Goal: Information Seeking & Learning: Find specific fact

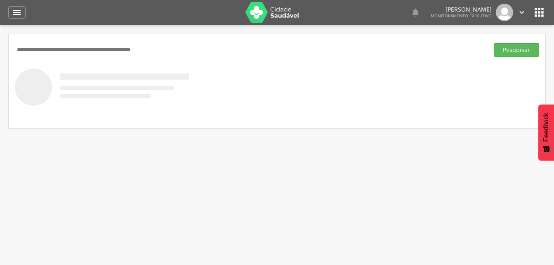
click at [38, 52] on input "text" at bounding box center [250, 50] width 471 height 14
click at [516, 52] on button "Pesquisar" at bounding box center [516, 50] width 45 height 14
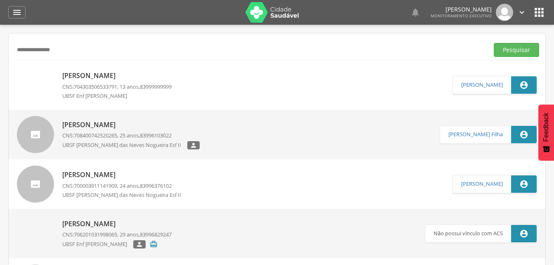
click at [73, 54] on input "**********" at bounding box center [250, 50] width 471 height 14
type input "*"
click at [516, 53] on button "Pesquisar" at bounding box center [516, 50] width 45 height 14
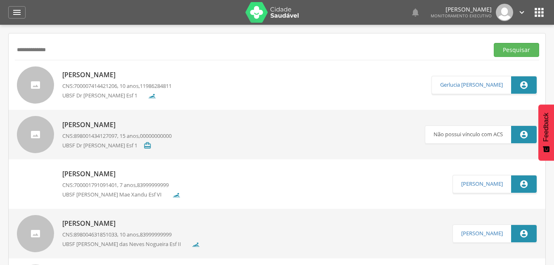
click at [68, 49] on input "**********" at bounding box center [250, 50] width 471 height 14
click at [68, 50] on input "**********" at bounding box center [250, 50] width 471 height 14
click at [19, 50] on input "**********" at bounding box center [250, 50] width 471 height 14
type input "**********"
click at [508, 48] on button "Pesquisar" at bounding box center [516, 50] width 45 height 14
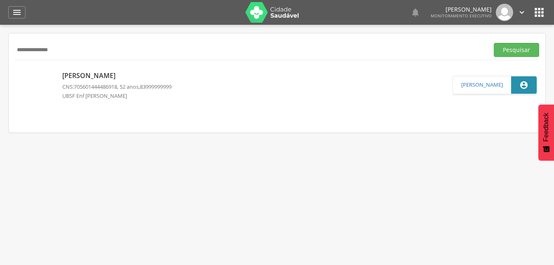
click at [127, 72] on p "[PERSON_NAME]" at bounding box center [116, 75] width 109 height 9
type input "**********"
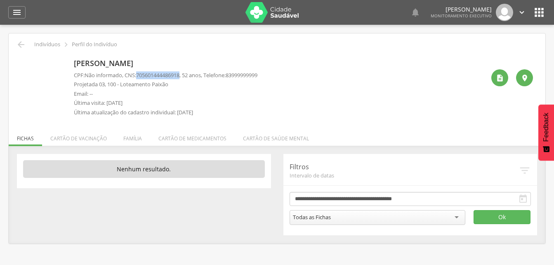
drag, startPoint x: 139, startPoint y: 75, endPoint x: 185, endPoint y: 74, distance: 45.8
click at [185, 74] on p "CPF: Não informado , CNS: [PHONE_NUMBER] , 52 anos, Telefone: [PHONE_NUMBER]" at bounding box center [166, 75] width 184 height 8
drag, startPoint x: 185, startPoint y: 74, endPoint x: 177, endPoint y: 74, distance: 8.7
copy span "705601444486918"
click at [130, 143] on li "Família" at bounding box center [132, 136] width 35 height 19
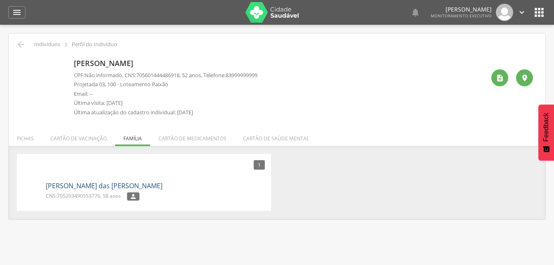
click at [90, 185] on link "[PERSON_NAME] das [PERSON_NAME]" at bounding box center [104, 185] width 117 height 9
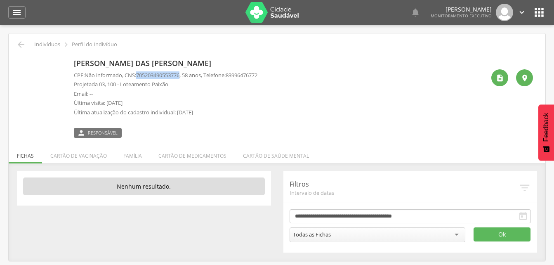
drag, startPoint x: 139, startPoint y: 75, endPoint x: 186, endPoint y: 75, distance: 47.0
click at [186, 75] on p "CPF: Não informado , CNS: [PHONE_NUMBER] , 58 anos, Telefone: [PHONE_NUMBER]" at bounding box center [166, 75] width 184 height 8
drag, startPoint x: 186, startPoint y: 75, endPoint x: 177, endPoint y: 72, distance: 9.0
copy p "705203490553776"
click at [19, 14] on icon "" at bounding box center [17, 12] width 10 height 10
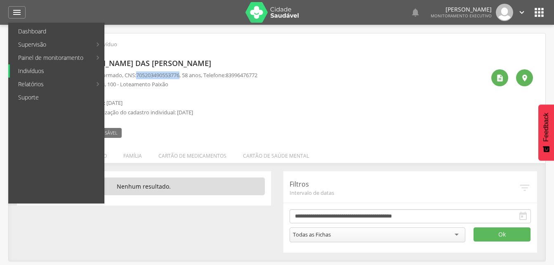
click at [32, 71] on link "Indivíduos" at bounding box center [57, 70] width 94 height 13
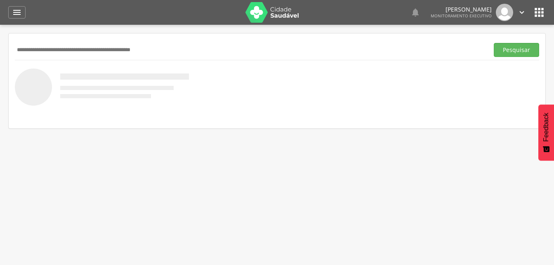
click at [35, 52] on input "text" at bounding box center [250, 50] width 471 height 14
click at [512, 51] on button "Pesquisar" at bounding box center [516, 50] width 45 height 14
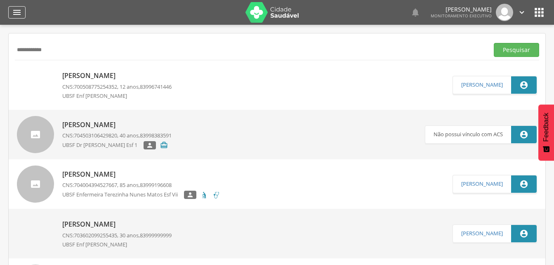
click at [21, 13] on icon "" at bounding box center [17, 12] width 10 height 10
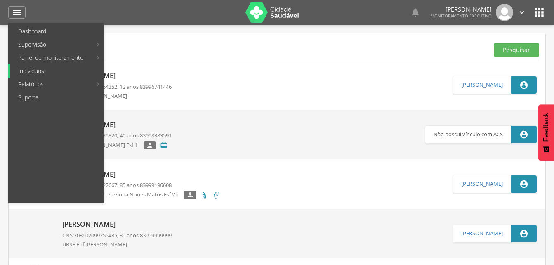
click at [31, 71] on link "Indivíduos" at bounding box center [57, 70] width 94 height 13
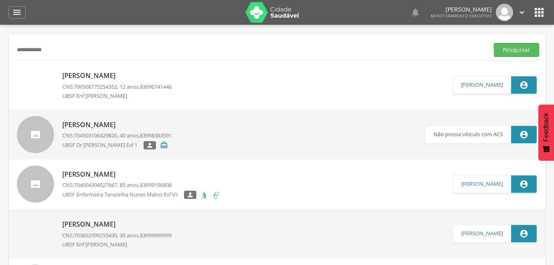
click at [52, 52] on input "**********" at bounding box center [250, 50] width 471 height 14
type input "*"
click at [500, 50] on button "Pesquisar" at bounding box center [516, 50] width 45 height 14
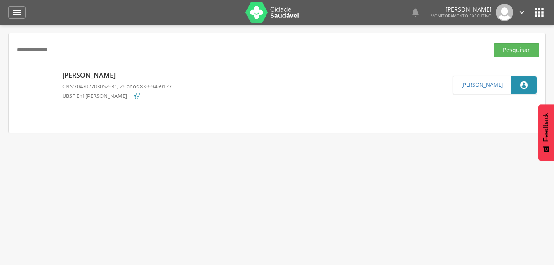
click at [133, 72] on p "[PERSON_NAME]" at bounding box center [116, 75] width 109 height 9
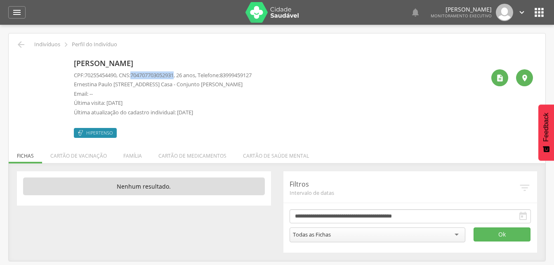
drag, startPoint x: 135, startPoint y: 73, endPoint x: 182, endPoint y: 73, distance: 46.6
click at [182, 73] on p "CPF: 70255454490 , CNS: [PHONE_NUMBER] , 26 anos, Telefone: [PHONE_NUMBER]" at bounding box center [163, 75] width 178 height 8
drag, startPoint x: 182, startPoint y: 73, endPoint x: 176, endPoint y: 73, distance: 5.8
copy p "704707703052931"
click at [132, 156] on li "Família" at bounding box center [132, 153] width 35 height 19
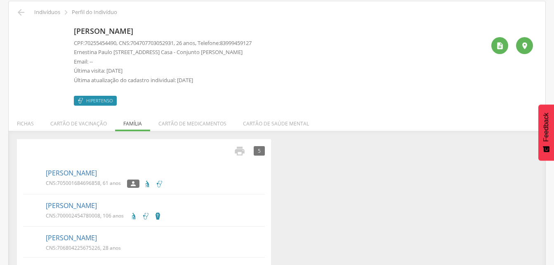
scroll to position [100, 0]
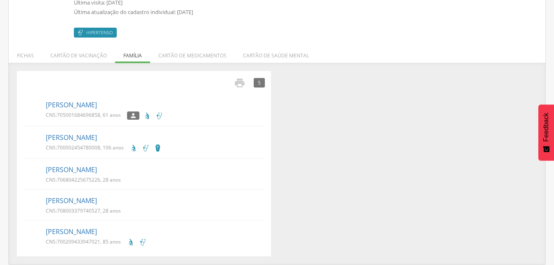
click at [74, 110] on div "[PERSON_NAME] CNS: 705001684696858 , 61 anos " at bounding box center [155, 110] width 219 height 24
click at [97, 109] on link "[PERSON_NAME]" at bounding box center [71, 104] width 51 height 9
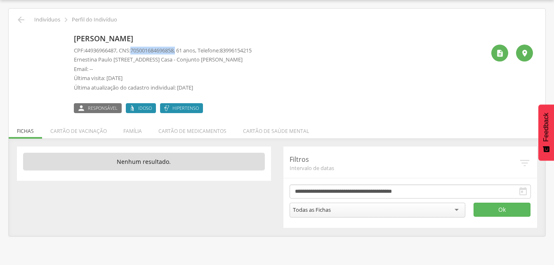
drag, startPoint x: 134, startPoint y: 49, endPoint x: 182, endPoint y: 50, distance: 47.5
click at [182, 50] on p "CPF: 44936966487 , CNS: [PHONE_NUMBER] , 61 anos, Telefone: [PHONE_NUMBER]" at bounding box center [163, 51] width 178 height 8
drag, startPoint x: 182, startPoint y: 50, endPoint x: 171, endPoint y: 50, distance: 10.3
copy p "705001684696858"
click at [130, 131] on li "Família" at bounding box center [132, 128] width 35 height 19
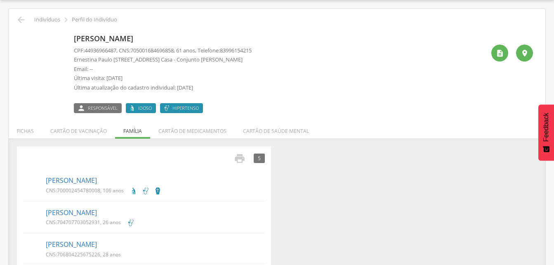
scroll to position [66, 0]
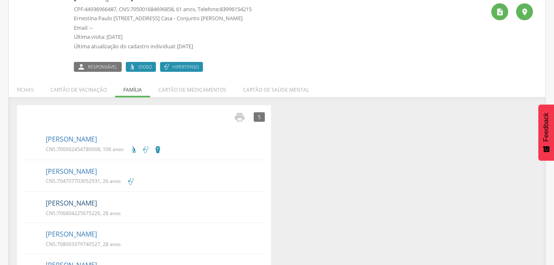
click at [85, 203] on link "[PERSON_NAME]" at bounding box center [71, 202] width 51 height 9
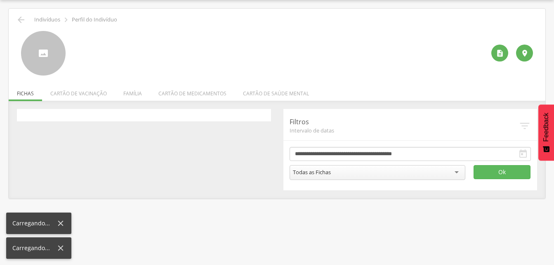
scroll to position [25, 0]
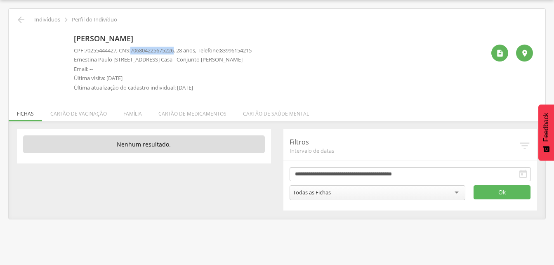
drag, startPoint x: 135, startPoint y: 48, endPoint x: 182, endPoint y: 47, distance: 47.1
click at [182, 47] on p "CPF: 70255444427 , CNS: [PHONE_NUMBER] , 28 anos, Telefone: [PHONE_NUMBER]" at bounding box center [163, 51] width 178 height 8
drag, startPoint x: 182, startPoint y: 47, endPoint x: 160, endPoint y: 50, distance: 22.1
copy p "706804225675226"
click at [132, 114] on li "Família" at bounding box center [132, 111] width 35 height 19
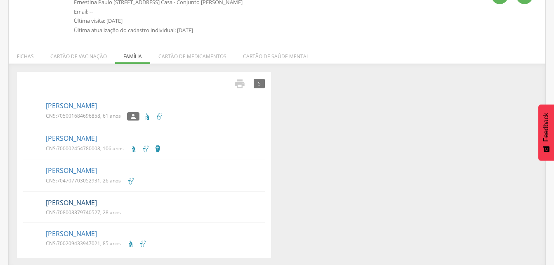
scroll to position [84, 0]
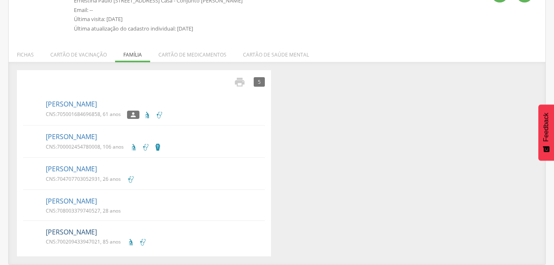
click at [94, 230] on link "[PERSON_NAME]" at bounding box center [71, 231] width 51 height 9
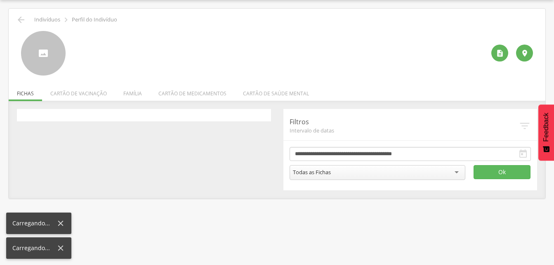
scroll to position [25, 0]
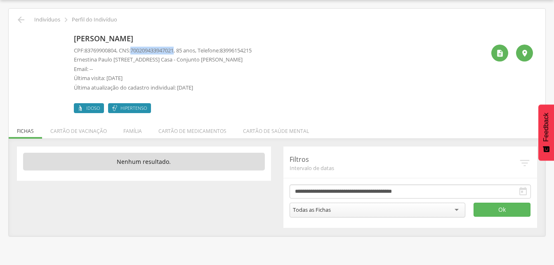
drag, startPoint x: 136, startPoint y: 48, endPoint x: 180, endPoint y: 51, distance: 44.6
click at [174, 51] on span "700209433947021" at bounding box center [151, 50] width 43 height 7
drag, startPoint x: 180, startPoint y: 51, endPoint x: 175, endPoint y: 51, distance: 5.0
copy span "700209433947021"
click at [132, 130] on li "Família" at bounding box center [132, 128] width 35 height 19
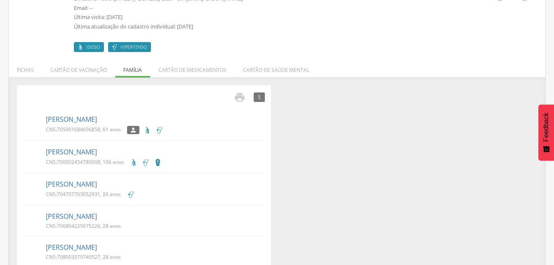
scroll to position [100, 0]
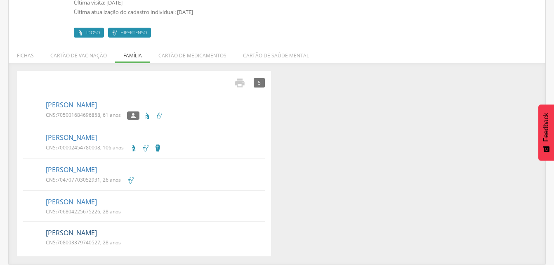
click at [84, 236] on link "[PERSON_NAME]" at bounding box center [71, 232] width 51 height 9
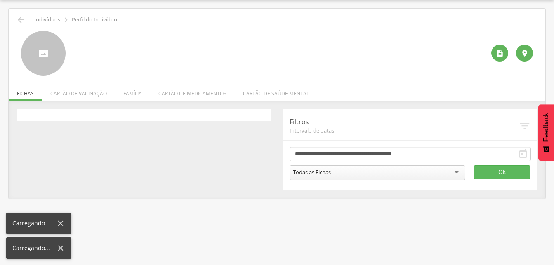
scroll to position [25, 0]
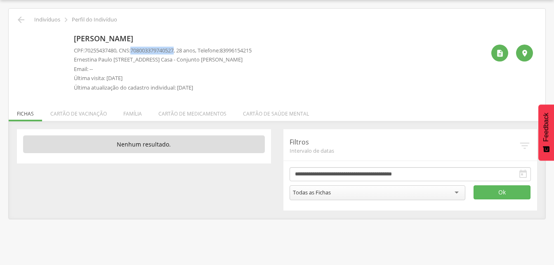
drag, startPoint x: 135, startPoint y: 47, endPoint x: 181, endPoint y: 50, distance: 46.3
click at [181, 50] on p "CPF: 70255437480 , CNS: [PHONE_NUMBER] , 28 anos, Telefone: [PHONE_NUMBER]" at bounding box center [163, 51] width 178 height 8
drag, startPoint x: 181, startPoint y: 50, endPoint x: 172, endPoint y: 50, distance: 9.5
copy p "708003379740527"
click at [19, 19] on icon "" at bounding box center [21, 20] width 10 height 10
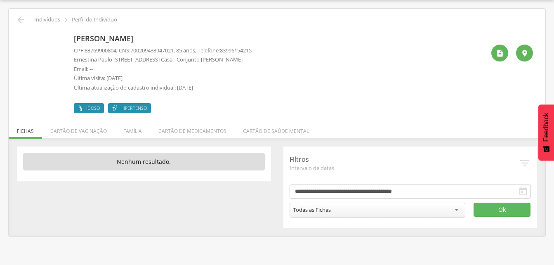
click at [19, 14] on div " Indivíduos  Perfil do Indivíduo [PERSON_NAME] CPF: 83769900804 , CNS: [PHONE…" at bounding box center [277, 122] width 537 height 227
click at [20, 18] on icon "" at bounding box center [21, 20] width 10 height 10
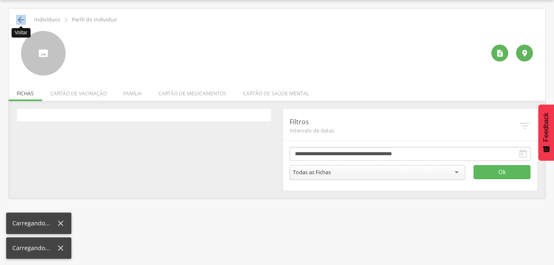
click at [20, 18] on icon "" at bounding box center [21, 20] width 10 height 10
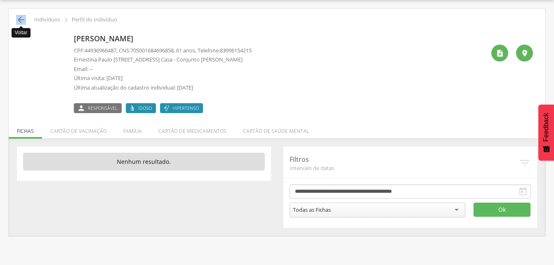
click at [18, 19] on icon "" at bounding box center [21, 20] width 10 height 10
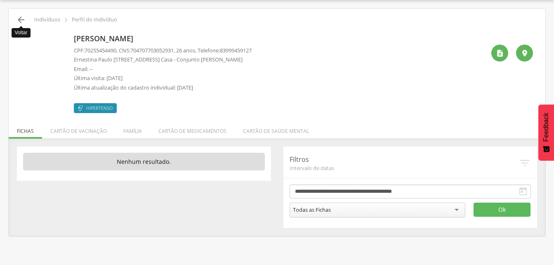
click at [17, 17] on icon "" at bounding box center [21, 20] width 10 height 10
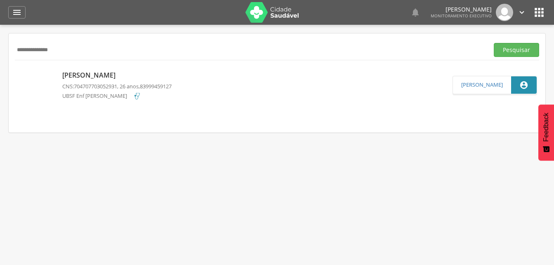
click at [68, 47] on input "**********" at bounding box center [250, 50] width 471 height 14
type input "*"
click at [521, 50] on button "Pesquisar" at bounding box center [516, 50] width 45 height 14
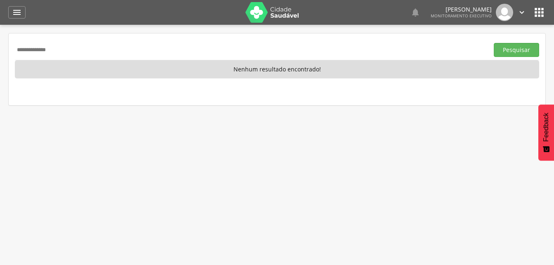
click at [65, 52] on input "**********" at bounding box center [250, 50] width 471 height 14
click at [55, 50] on input "**********" at bounding box center [250, 50] width 471 height 14
click at [57, 50] on input "**********" at bounding box center [250, 50] width 471 height 14
click at [517, 48] on button "Pesquisar" at bounding box center [516, 50] width 45 height 14
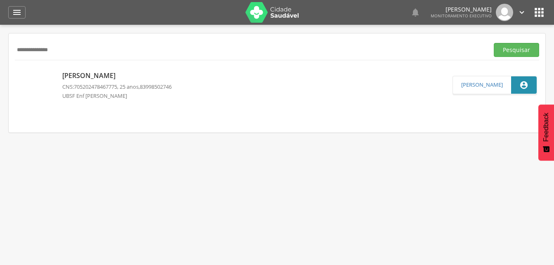
click at [128, 81] on div "[PERSON_NAME] CNS: 705202478467775 , 25 anos, 83998502746 UBSF Enf [PERSON_NAME…" at bounding box center [116, 84] width 109 height 33
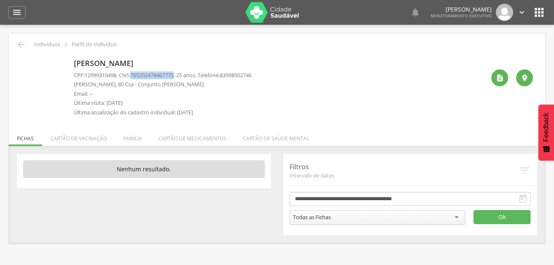
drag, startPoint x: 136, startPoint y: 73, endPoint x: 180, endPoint y: 77, distance: 44.7
click at [180, 77] on p "CPF: 12999310498 , CNS: [PHONE_NUMBER] , 25 anos, Telefone: [PHONE_NUMBER]" at bounding box center [163, 75] width 178 height 8
drag, startPoint x: 180, startPoint y: 77, endPoint x: 174, endPoint y: 76, distance: 6.2
copy p "705202478467775"
click at [24, 47] on icon "" at bounding box center [21, 45] width 10 height 10
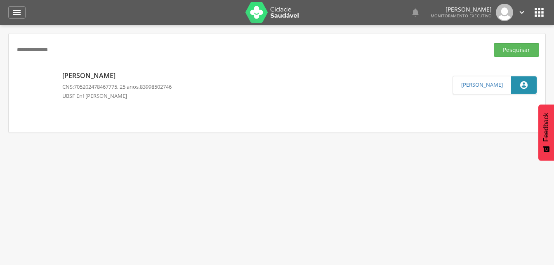
click at [67, 52] on input "**********" at bounding box center [250, 50] width 471 height 14
type input "*"
type input "**********"
click at [510, 49] on button "Pesquisar" at bounding box center [516, 50] width 45 height 14
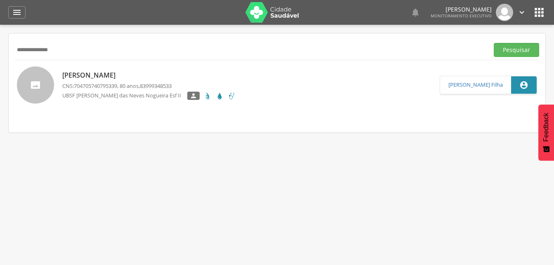
click at [94, 79] on p "[PERSON_NAME]" at bounding box center [148, 75] width 173 height 9
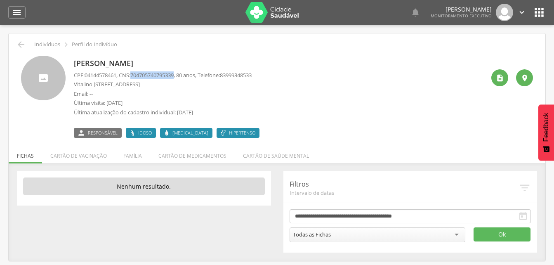
drag, startPoint x: 134, startPoint y: 74, endPoint x: 181, endPoint y: 75, distance: 46.6
click at [181, 75] on p "CPF: 04144578461 , CNS: [PHONE_NUMBER] , 80 anos, Telefone: [PHONE_NUMBER]" at bounding box center [163, 75] width 178 height 8
drag, startPoint x: 181, startPoint y: 75, endPoint x: 174, endPoint y: 74, distance: 6.7
copy p "704705740795339"
click at [131, 159] on li "Família" at bounding box center [132, 153] width 35 height 19
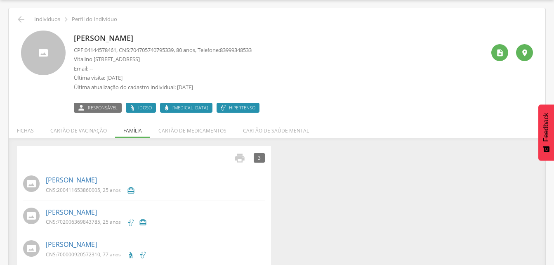
scroll to position [38, 0]
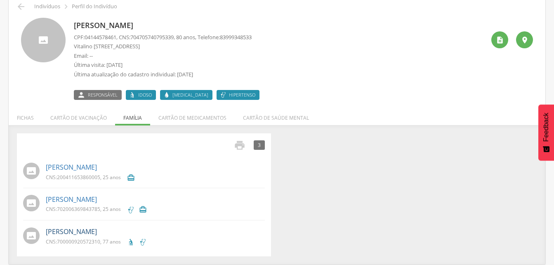
click at [76, 229] on link "[PERSON_NAME]" at bounding box center [71, 231] width 51 height 9
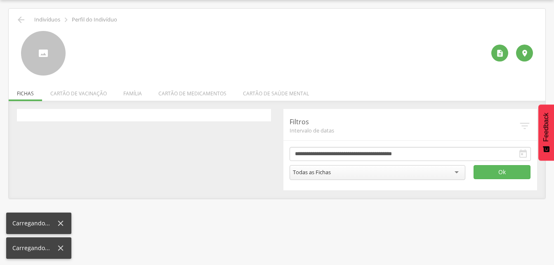
scroll to position [25, 0]
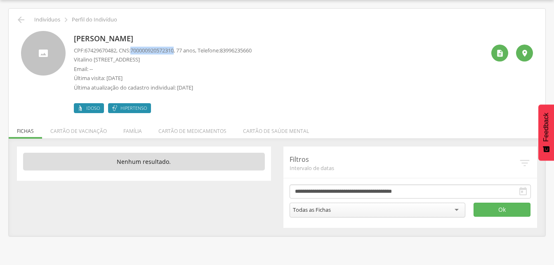
drag, startPoint x: 135, startPoint y: 49, endPoint x: 182, endPoint y: 50, distance: 47.5
click at [182, 50] on p "CPF: 67429670482 , CNS: [PHONE_NUMBER] , 77 anos, Telefone: [PHONE_NUMBER]" at bounding box center [163, 51] width 178 height 8
drag, startPoint x: 182, startPoint y: 50, endPoint x: 170, endPoint y: 50, distance: 12.4
copy p "700000920572310"
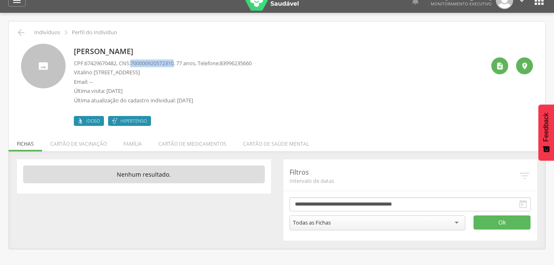
scroll to position [0, 0]
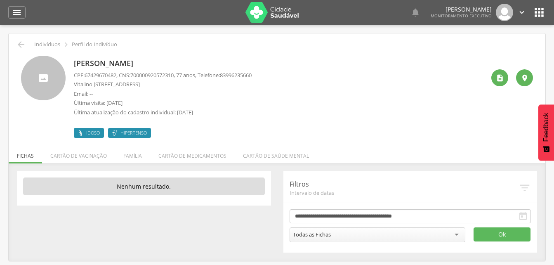
click at [259, 137] on div " Indivíduos  Perfil do Indivíduo [PERSON_NAME] CPF: 67429670482 , CNS: [PHONE…" at bounding box center [277, 146] width 537 height 227
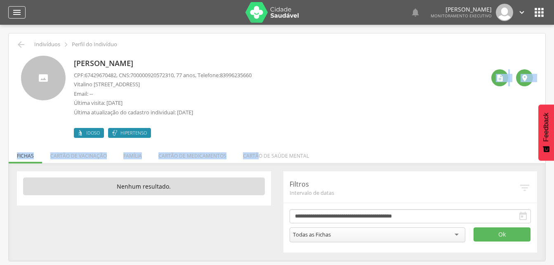
click at [20, 11] on icon "" at bounding box center [17, 12] width 10 height 10
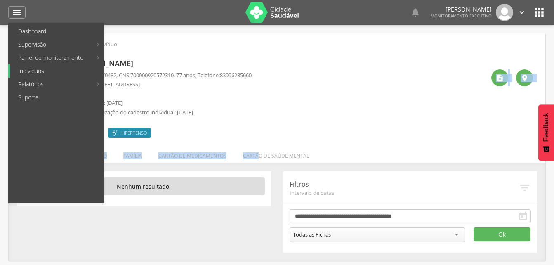
click at [30, 71] on link "Indivíduos" at bounding box center [57, 70] width 94 height 13
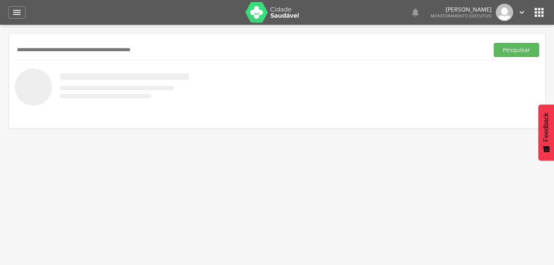
click at [52, 54] on input "text" at bounding box center [250, 50] width 471 height 14
click at [518, 51] on button "Pesquisar" at bounding box center [516, 50] width 45 height 14
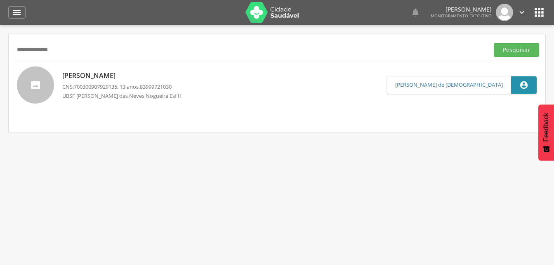
click at [104, 73] on p "[PERSON_NAME]" at bounding box center [124, 75] width 125 height 9
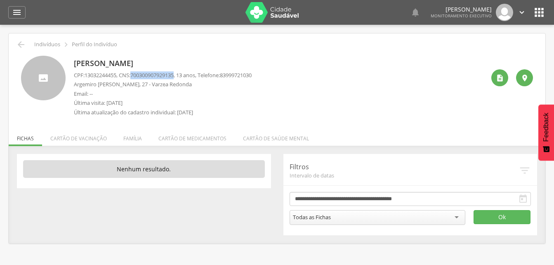
drag, startPoint x: 135, startPoint y: 74, endPoint x: 180, endPoint y: 74, distance: 45.0
click at [174, 74] on span "700300907929135" at bounding box center [151, 74] width 43 height 7
drag, startPoint x: 131, startPoint y: 138, endPoint x: 125, endPoint y: 138, distance: 5.8
click at [131, 138] on li "Família" at bounding box center [132, 136] width 35 height 19
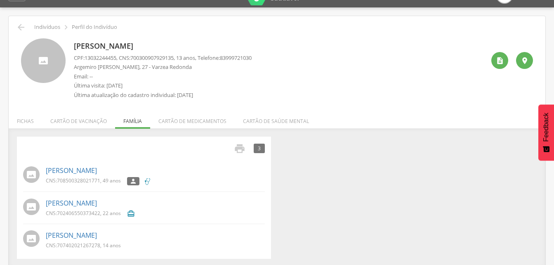
scroll to position [25, 0]
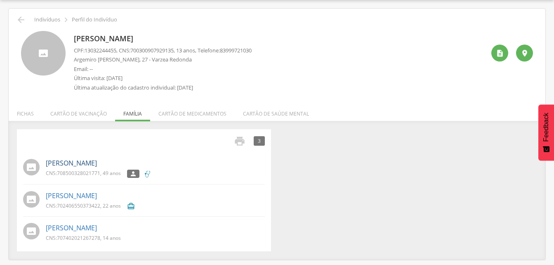
click at [80, 164] on link "[PERSON_NAME]" at bounding box center [71, 162] width 51 height 9
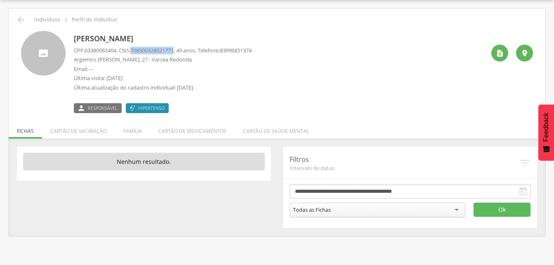
drag, startPoint x: 135, startPoint y: 49, endPoint x: 180, endPoint y: 50, distance: 45.4
click at [180, 50] on p "CPF: 03380065404 , CNS: [PHONE_NUMBER] , 49 anos, Telefone: [PHONE_NUMBER]" at bounding box center [163, 51] width 178 height 8
drag, startPoint x: 180, startPoint y: 50, endPoint x: 176, endPoint y: 48, distance: 4.4
click at [19, 19] on icon "" at bounding box center [21, 20] width 10 height 10
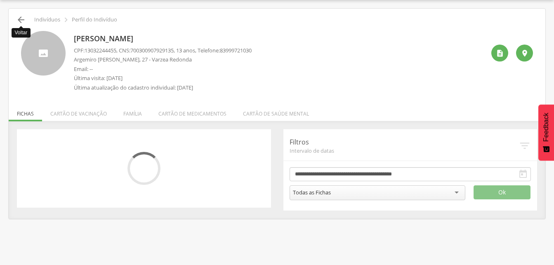
click at [20, 20] on icon "" at bounding box center [21, 20] width 10 height 10
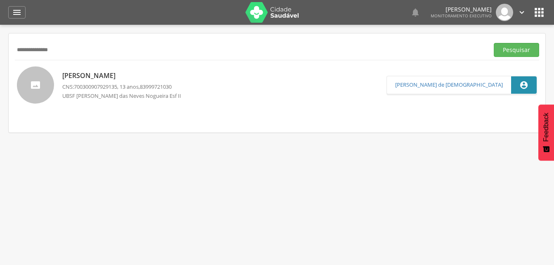
click at [73, 52] on input "**********" at bounding box center [250, 50] width 471 height 14
type input "*"
click at [513, 51] on button "Pesquisar" at bounding box center [516, 50] width 45 height 14
click at [112, 77] on p "[PERSON_NAME]" at bounding box center [116, 75] width 109 height 9
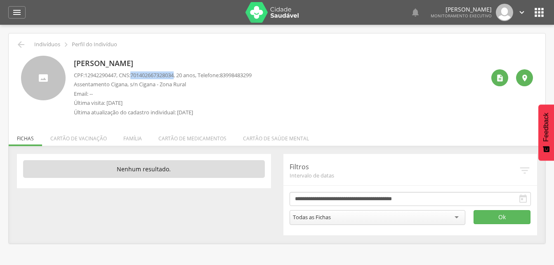
drag, startPoint x: 135, startPoint y: 75, endPoint x: 182, endPoint y: 77, distance: 47.1
click at [182, 77] on p "CPF: 12942290447 , CNS: [PHONE_NUMBER] , 20 anos, Telefone: [PHONE_NUMBER]" at bounding box center [163, 75] width 178 height 8
drag, startPoint x: 182, startPoint y: 77, endPoint x: 173, endPoint y: 76, distance: 8.3
click at [135, 142] on li "Família" at bounding box center [132, 136] width 35 height 19
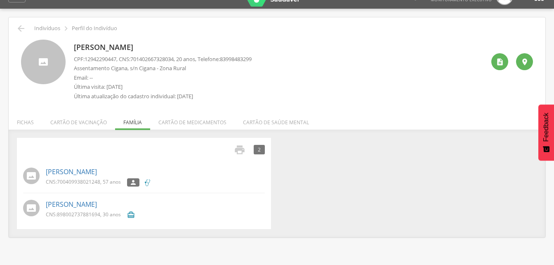
scroll to position [25, 0]
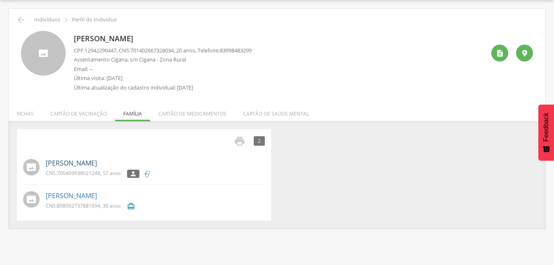
click at [83, 162] on link "[PERSON_NAME]" at bounding box center [71, 162] width 51 height 9
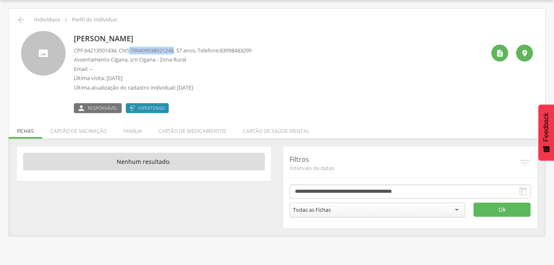
drag, startPoint x: 133, startPoint y: 50, endPoint x: 181, endPoint y: 52, distance: 47.9
click at [181, 52] on p "CPF: 64213501434 , CNS: [PHONE_NUMBER] , 57 anos, Telefone: [PHONE_NUMBER]" at bounding box center [163, 51] width 178 height 8
click at [128, 132] on li "Família" at bounding box center [132, 128] width 35 height 19
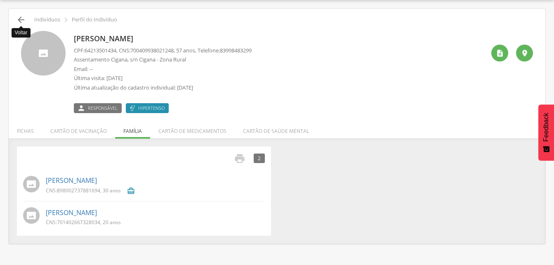
click at [20, 18] on icon "" at bounding box center [21, 20] width 10 height 10
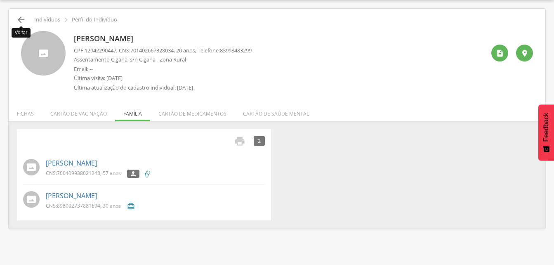
click at [21, 20] on icon "" at bounding box center [21, 20] width 10 height 10
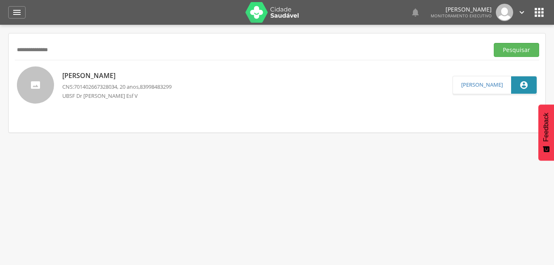
click at [74, 45] on input "**********" at bounding box center [250, 50] width 471 height 14
type input "*"
drag, startPoint x: 508, startPoint y: 51, endPoint x: 456, endPoint y: 64, distance: 53.5
click at [508, 52] on button "Pesquisar" at bounding box center [516, 50] width 45 height 14
click at [99, 77] on p "[PERSON_NAME]" at bounding box center [130, 75] width 137 height 9
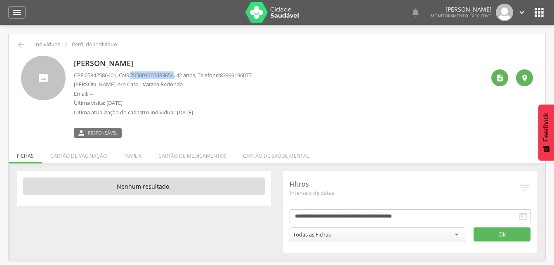
drag, startPoint x: 135, startPoint y: 74, endPoint x: 181, endPoint y: 75, distance: 45.8
click at [181, 75] on p "CPF: 05842586401 , CNS: [PHONE_NUMBER] , 42 anos, Telefone: [PHONE_NUMBER]" at bounding box center [163, 75] width 178 height 8
drag, startPoint x: 181, startPoint y: 75, endPoint x: 176, endPoint y: 73, distance: 4.7
click at [126, 157] on li "Família" at bounding box center [132, 153] width 35 height 19
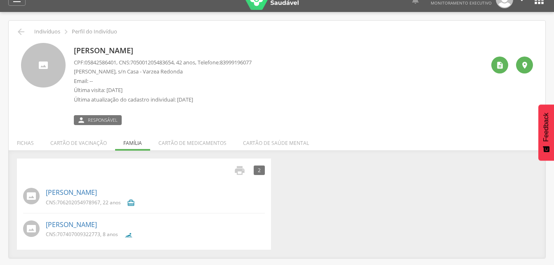
scroll to position [25, 0]
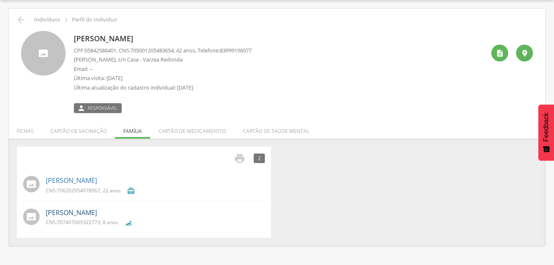
drag, startPoint x: 87, startPoint y: 209, endPoint x: 84, endPoint y: 205, distance: 5.2
click at [87, 210] on link "[PERSON_NAME]" at bounding box center [71, 212] width 51 height 9
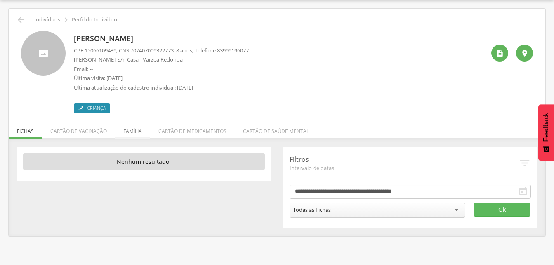
click at [130, 134] on li "Família" at bounding box center [132, 128] width 35 height 19
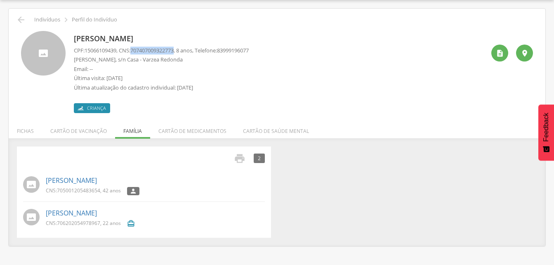
drag, startPoint x: 135, startPoint y: 48, endPoint x: 182, endPoint y: 52, distance: 46.7
click at [182, 52] on p "CPF: 15066109439 , CNS: [PHONE_NUMBER] , 8 anos, Telefone: [PHONE_NUMBER]" at bounding box center [161, 51] width 175 height 8
drag, startPoint x: 182, startPoint y: 52, endPoint x: 173, endPoint y: 52, distance: 8.3
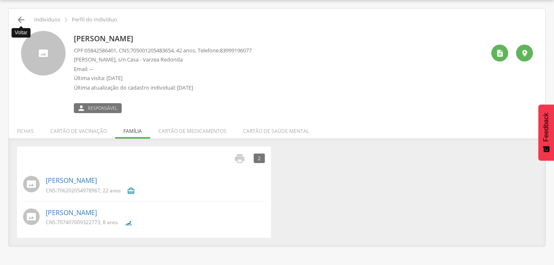
click at [20, 19] on icon "" at bounding box center [21, 20] width 10 height 10
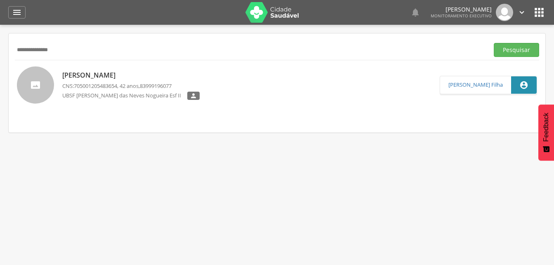
click at [75, 50] on input "**********" at bounding box center [250, 50] width 471 height 14
type input "*"
click at [503, 51] on button "Pesquisar" at bounding box center [516, 50] width 45 height 14
click at [158, 76] on p "[PERSON_NAME]" at bounding box center [130, 75] width 137 height 9
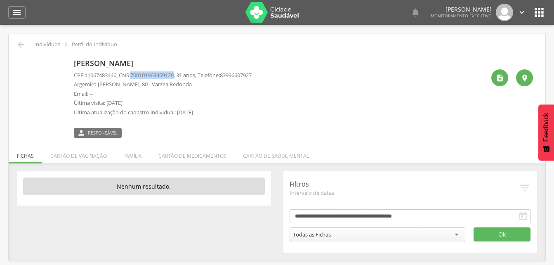
drag, startPoint x: 136, startPoint y: 74, endPoint x: 180, endPoint y: 74, distance: 44.6
click at [174, 74] on span "700101963469120" at bounding box center [151, 74] width 43 height 7
drag, startPoint x: 180, startPoint y: 74, endPoint x: 170, endPoint y: 74, distance: 9.9
drag, startPoint x: 170, startPoint y: 74, endPoint x: 370, endPoint y: 71, distance: 199.3
click at [407, 54] on div "[PERSON_NAME] CPF: 11067483446 , CNS: [PHONE_NUMBER] , 31 anos, Telefone: 83996…" at bounding box center [277, 94] width 524 height 88
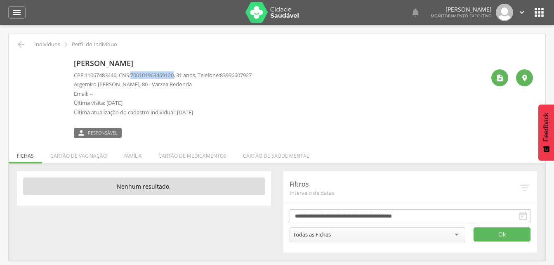
drag, startPoint x: 134, startPoint y: 73, endPoint x: 181, endPoint y: 75, distance: 46.7
click at [181, 75] on p "CPF: 11067483446 , CNS: [PHONE_NUMBER] , 31 anos, Telefone: [PHONE_NUMBER]" at bounding box center [163, 75] width 178 height 8
drag, startPoint x: 181, startPoint y: 75, endPoint x: 173, endPoint y: 75, distance: 7.4
click at [126, 153] on li "Família" at bounding box center [132, 153] width 35 height 19
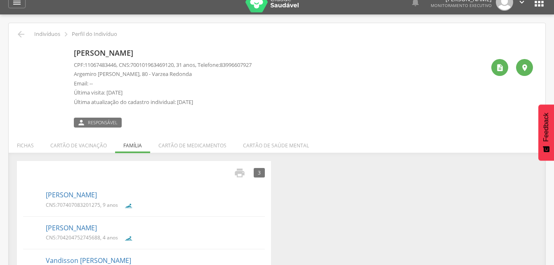
scroll to position [39, 0]
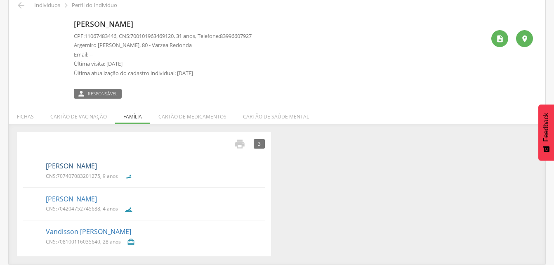
click at [94, 170] on link "[PERSON_NAME]" at bounding box center [71, 165] width 51 height 9
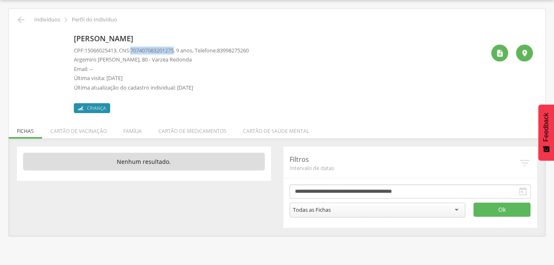
drag, startPoint x: 135, startPoint y: 50, endPoint x: 181, endPoint y: 49, distance: 45.8
click at [181, 49] on p "CPF: 15066025413 , CNS: [PHONE_NUMBER] , 9 anos, Telefone: [PHONE_NUMBER]" at bounding box center [161, 51] width 175 height 8
drag, startPoint x: 181, startPoint y: 49, endPoint x: 174, endPoint y: 48, distance: 6.7
click at [132, 129] on li "Família" at bounding box center [132, 128] width 35 height 19
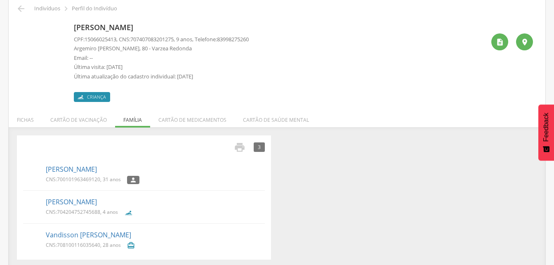
scroll to position [39, 0]
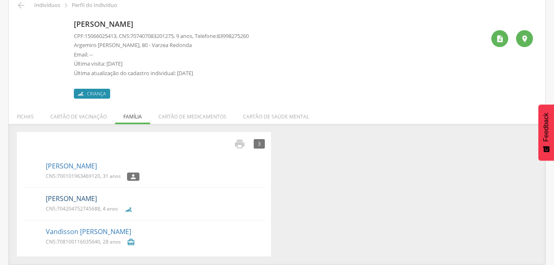
click at [97, 202] on link "[PERSON_NAME]" at bounding box center [71, 198] width 51 height 9
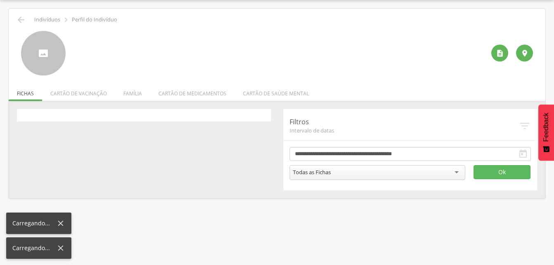
scroll to position [25, 0]
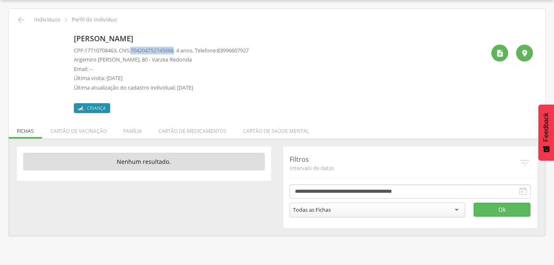
drag, startPoint x: 136, startPoint y: 48, endPoint x: 181, endPoint y: 52, distance: 45.5
click at [174, 52] on span "704204752745688" at bounding box center [151, 50] width 43 height 7
drag, startPoint x: 181, startPoint y: 52, endPoint x: 170, endPoint y: 53, distance: 11.7
click at [130, 133] on li "Família" at bounding box center [132, 128] width 35 height 19
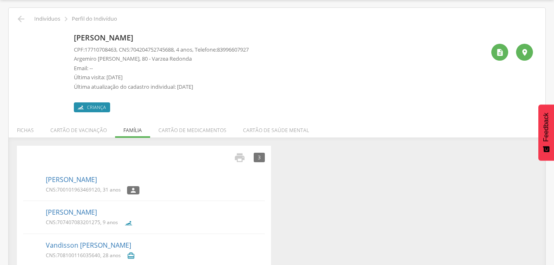
scroll to position [39, 0]
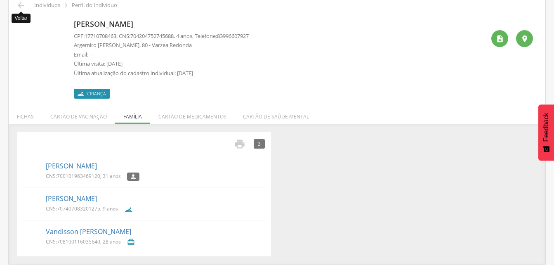
click at [22, 5] on icon "" at bounding box center [21, 5] width 10 height 10
click at [23, 3] on icon "" at bounding box center [21, 5] width 10 height 10
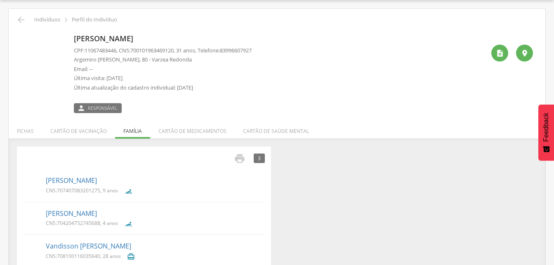
scroll to position [39, 0]
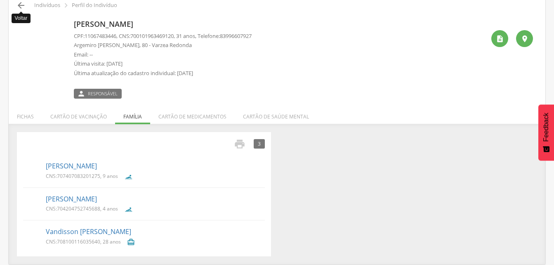
click at [21, 7] on icon "" at bounding box center [21, 5] width 10 height 10
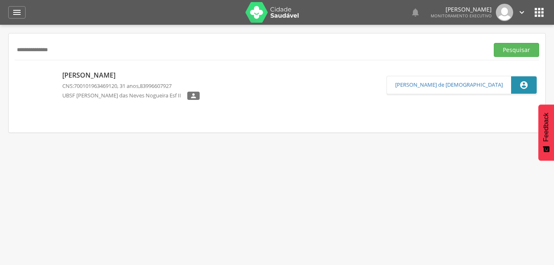
click at [89, 52] on input "**********" at bounding box center [250, 50] width 471 height 14
click at [512, 50] on button "Pesquisar" at bounding box center [516, 50] width 45 height 14
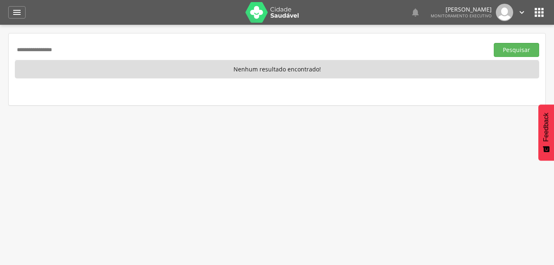
click at [23, 49] on input "**********" at bounding box center [250, 50] width 471 height 14
click at [520, 52] on button "Pesquisar" at bounding box center [516, 50] width 45 height 14
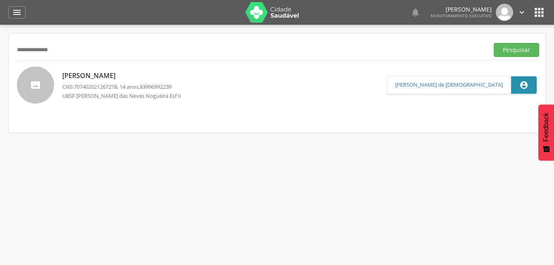
click at [129, 80] on div "[PERSON_NAME] CNS: 707402021267278 , 14 anos, 83996992239 UBSF [PERSON_NAME]" at bounding box center [124, 84] width 125 height 33
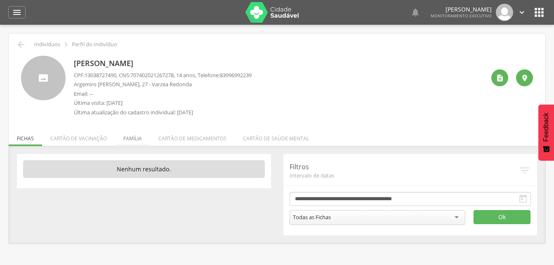
click at [127, 139] on li "Família" at bounding box center [132, 136] width 35 height 19
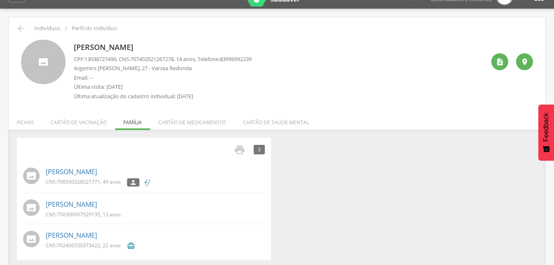
scroll to position [25, 0]
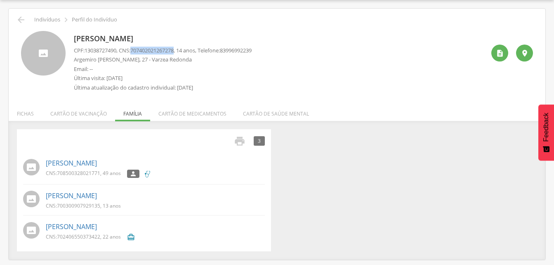
drag, startPoint x: 136, startPoint y: 49, endPoint x: 182, endPoint y: 49, distance: 46.2
click at [182, 49] on p "CPF: 13038727490 , CNS: [PHONE_NUMBER] , 14 anos, Telefone: [PHONE_NUMBER]" at bounding box center [163, 51] width 178 height 8
drag, startPoint x: 182, startPoint y: 49, endPoint x: 168, endPoint y: 52, distance: 14.8
click at [23, 19] on icon "" at bounding box center [21, 20] width 10 height 10
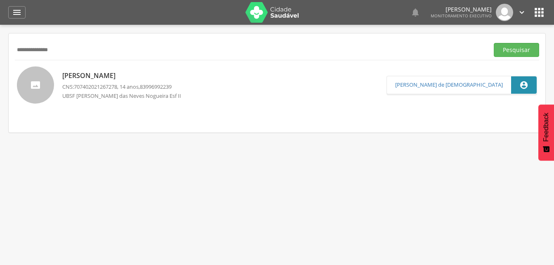
click at [75, 52] on input "**********" at bounding box center [250, 50] width 471 height 14
type input "*"
drag, startPoint x: 514, startPoint y: 52, endPoint x: 498, endPoint y: 54, distance: 16.2
click at [514, 51] on button "Pesquisar" at bounding box center [516, 50] width 45 height 14
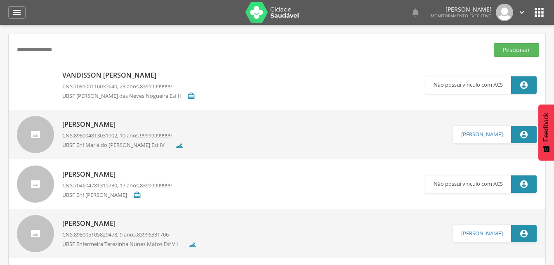
click at [116, 78] on p "Vandisson [PERSON_NAME]" at bounding box center [128, 75] width 133 height 9
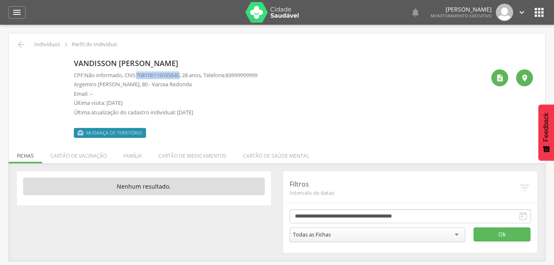
drag, startPoint x: 138, startPoint y: 73, endPoint x: 186, endPoint y: 77, distance: 47.6
click at [186, 77] on p "CPF: Não informado , CNS: [PHONE_NUMBER] , 28 anos, Telefone: [PHONE_NUMBER]" at bounding box center [166, 75] width 184 height 8
drag, startPoint x: 186, startPoint y: 77, endPoint x: 178, endPoint y: 76, distance: 8.0
drag, startPoint x: 18, startPoint y: 47, endPoint x: 22, endPoint y: 45, distance: 4.5
click at [19, 47] on icon "" at bounding box center [21, 45] width 10 height 10
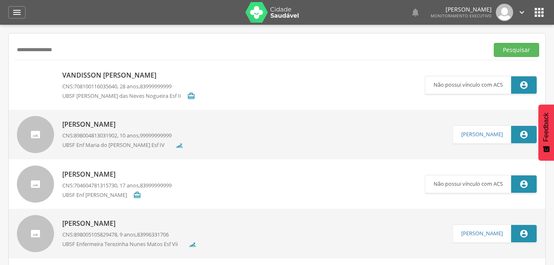
click at [80, 54] on input "**********" at bounding box center [250, 50] width 471 height 14
click at [39, 50] on input "**********" at bounding box center [250, 50] width 471 height 14
type input "**********"
click at [505, 50] on button "Pesquisar" at bounding box center [516, 50] width 45 height 14
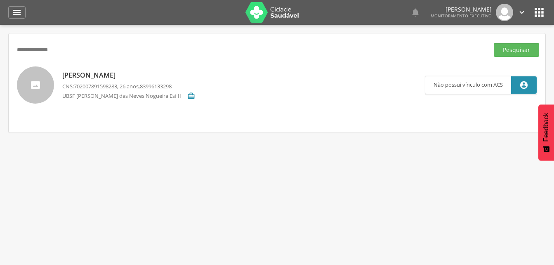
click at [106, 75] on p "[PERSON_NAME]" at bounding box center [128, 75] width 133 height 9
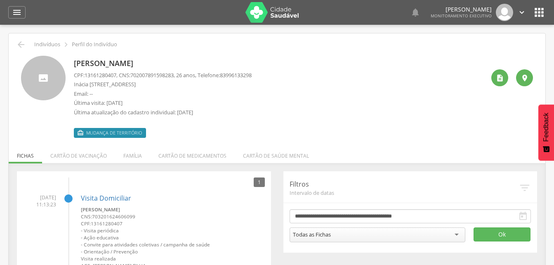
click at [137, 75] on span "702007891598283" at bounding box center [151, 74] width 43 height 7
drag, startPoint x: 136, startPoint y: 73, endPoint x: 181, endPoint y: 75, distance: 45.0
click at [174, 75] on span "702007891598283" at bounding box center [151, 74] width 43 height 7
drag, startPoint x: 181, startPoint y: 75, endPoint x: 173, endPoint y: 75, distance: 7.4
click at [133, 156] on li "Família" at bounding box center [132, 153] width 35 height 19
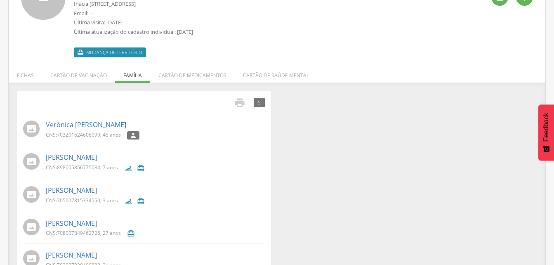
scroll to position [61, 0]
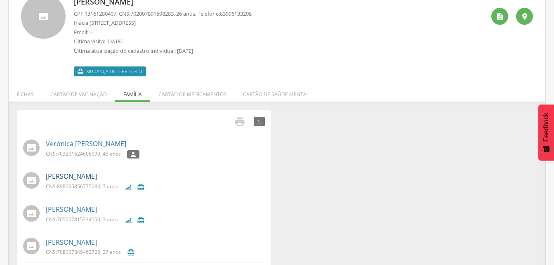
click at [76, 176] on link "[PERSON_NAME]" at bounding box center [71, 176] width 51 height 9
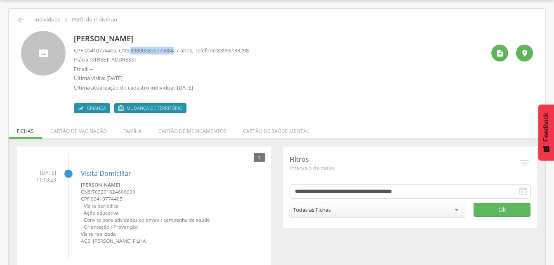
drag, startPoint x: 135, startPoint y: 50, endPoint x: 182, endPoint y: 52, distance: 47.1
click at [182, 52] on p "CPF: 00410774405 , CNS: [PHONE_NUMBER] , 7 anos, Telefone: [PHONE_NUMBER]" at bounding box center [161, 51] width 175 height 8
drag, startPoint x: 182, startPoint y: 52, endPoint x: 163, endPoint y: 50, distance: 19.1
click at [135, 131] on li "Família" at bounding box center [132, 128] width 35 height 19
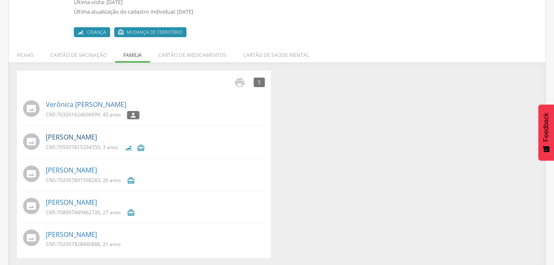
scroll to position [102, 0]
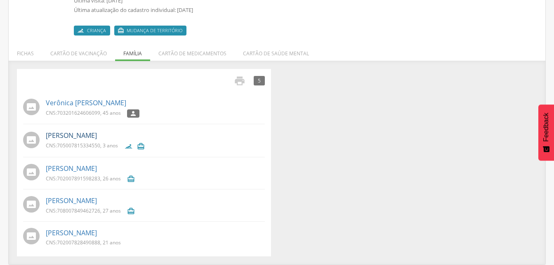
click at [86, 136] on link "[PERSON_NAME]" at bounding box center [71, 135] width 51 height 9
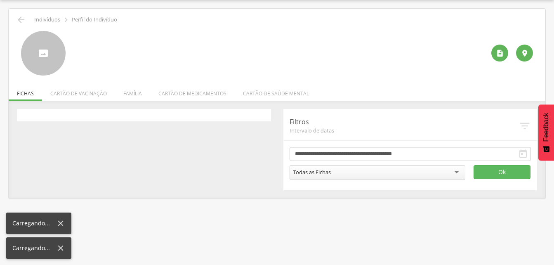
scroll to position [25, 0]
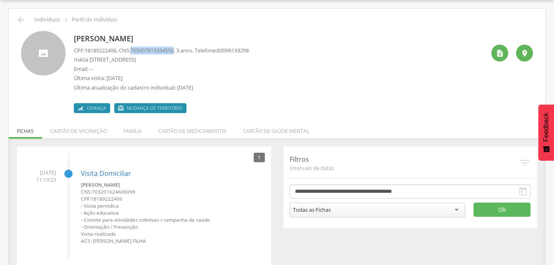
drag, startPoint x: 135, startPoint y: 50, endPoint x: 181, endPoint y: 48, distance: 46.7
click at [181, 48] on p "CPF: 18189222406 , CNS: [PHONE_NUMBER] , 3 anos, Telefone: [PHONE_NUMBER]" at bounding box center [161, 51] width 175 height 8
drag, startPoint x: 181, startPoint y: 48, endPoint x: 175, endPoint y: 50, distance: 6.4
click at [26, 21] on icon "" at bounding box center [21, 20] width 10 height 10
click at [24, 19] on icon "" at bounding box center [21, 20] width 10 height 10
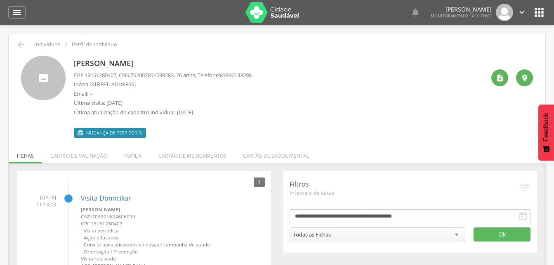
drag, startPoint x: 19, startPoint y: 14, endPoint x: 18, endPoint y: 21, distance: 6.7
click at [19, 14] on icon "" at bounding box center [17, 12] width 10 height 10
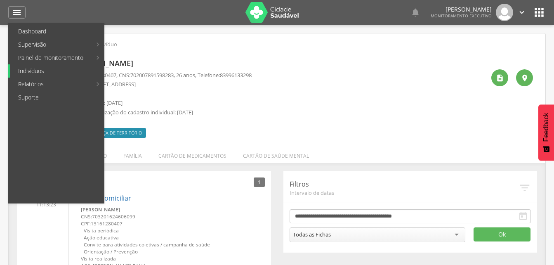
click at [28, 69] on link "Indivíduos" at bounding box center [57, 70] width 94 height 13
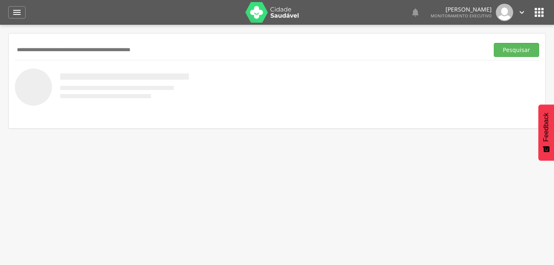
click at [31, 45] on input "text" at bounding box center [250, 50] width 471 height 14
click at [32, 48] on input "text" at bounding box center [250, 50] width 471 height 14
click at [19, 53] on input "text" at bounding box center [250, 50] width 471 height 14
click at [19, 52] on input "text" at bounding box center [250, 50] width 471 height 14
click at [524, 49] on button "Pesquisar" at bounding box center [516, 50] width 45 height 14
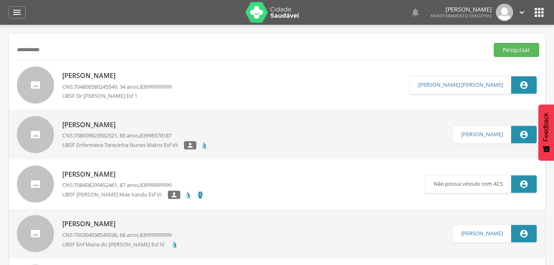
click at [100, 76] on p "[PERSON_NAME]" at bounding box center [116, 75] width 109 height 9
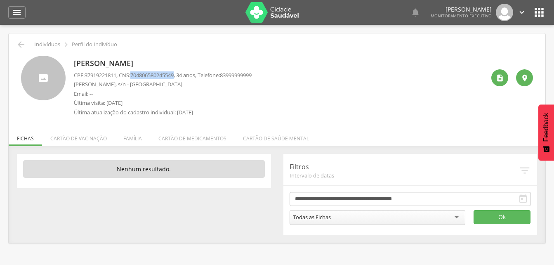
drag, startPoint x: 134, startPoint y: 73, endPoint x: 180, endPoint y: 75, distance: 46.7
click at [180, 75] on p "CPF: 37919221811 , CNS: [PHONE_NUMBER] , 34 anos, Telefone: [PHONE_NUMBER]" at bounding box center [163, 75] width 178 height 8
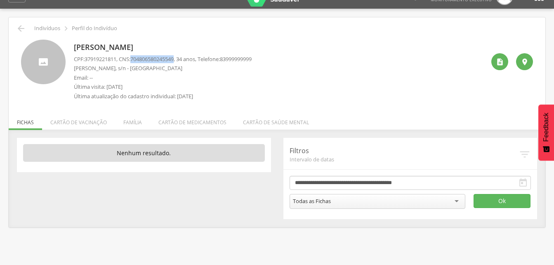
scroll to position [25, 0]
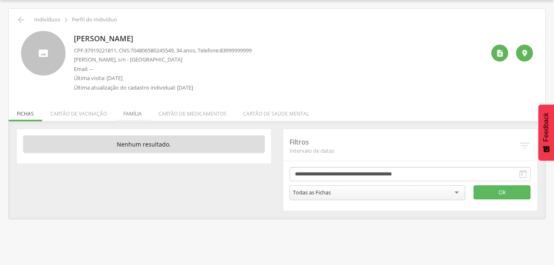
click at [136, 115] on li "Família" at bounding box center [132, 111] width 35 height 19
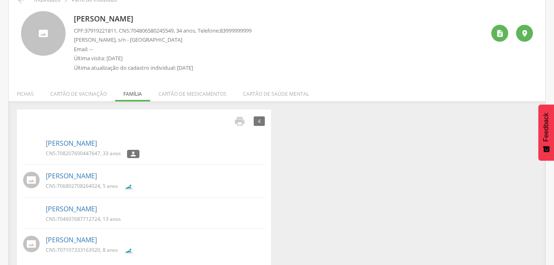
scroll to position [54, 0]
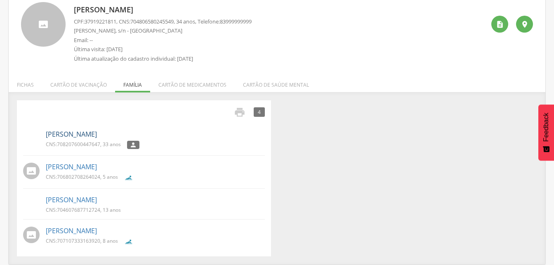
click at [55, 137] on link "[PERSON_NAME]" at bounding box center [71, 134] width 51 height 9
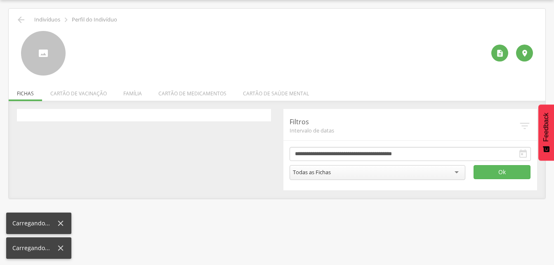
scroll to position [25, 0]
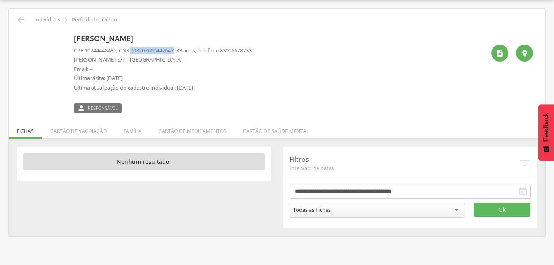
drag, startPoint x: 134, startPoint y: 49, endPoint x: 180, endPoint y: 52, distance: 46.3
click at [180, 52] on p "CPF: 10244448485 , CNS: [PHONE_NUMBER] , 33 anos, Telefone: [PHONE_NUMBER]" at bounding box center [163, 51] width 178 height 8
click at [137, 130] on li "Família" at bounding box center [132, 128] width 35 height 19
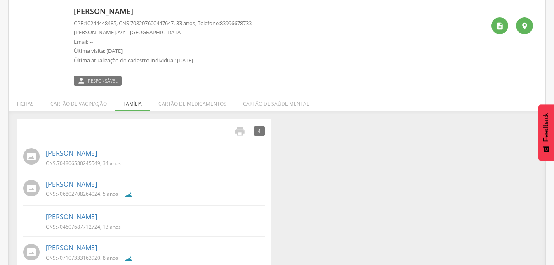
scroll to position [69, 0]
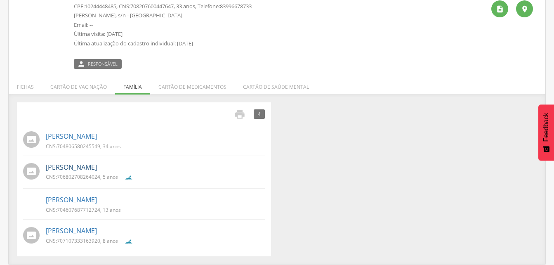
click at [73, 168] on link "[PERSON_NAME]" at bounding box center [71, 167] width 51 height 9
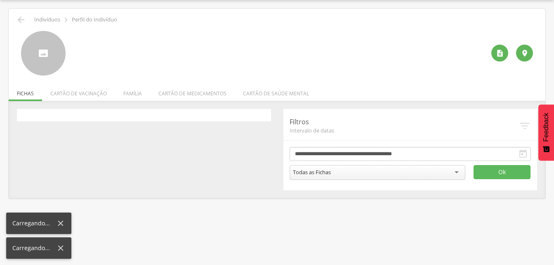
scroll to position [25, 0]
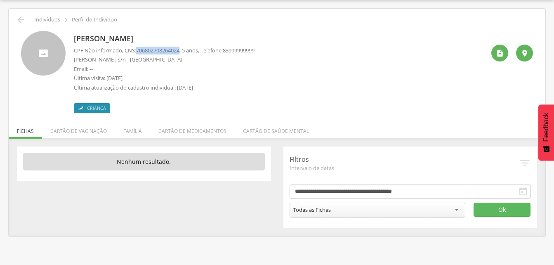
drag, startPoint x: 140, startPoint y: 50, endPoint x: 185, endPoint y: 51, distance: 45.4
click at [179, 51] on span "706802708264024" at bounding box center [157, 50] width 43 height 7
drag, startPoint x: 185, startPoint y: 51, endPoint x: 175, endPoint y: 50, distance: 9.9
click at [131, 132] on li "Família" at bounding box center [132, 128] width 35 height 19
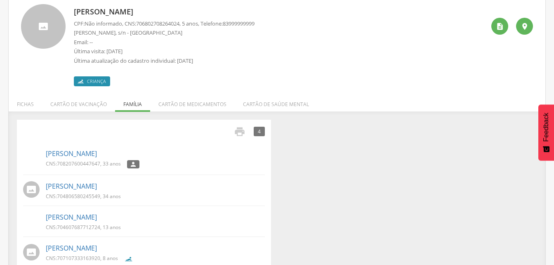
scroll to position [69, 0]
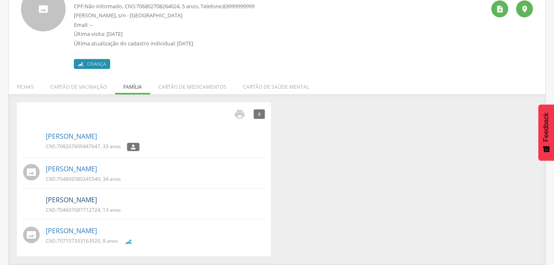
click at [67, 201] on link "[PERSON_NAME]" at bounding box center [71, 199] width 51 height 9
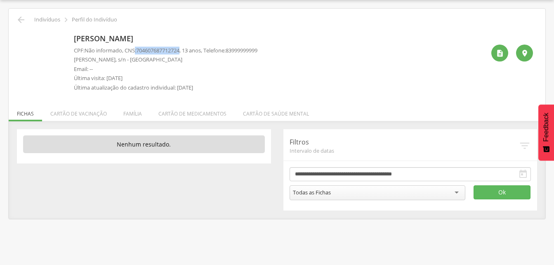
drag, startPoint x: 137, startPoint y: 49, endPoint x: 186, endPoint y: 49, distance: 48.7
click at [186, 49] on p "CPF: Não informado , CNS: [PHONE_NUMBER] , 13 anos, Telefone: [PHONE_NUMBER]" at bounding box center [166, 51] width 184 height 8
drag, startPoint x: 186, startPoint y: 49, endPoint x: 175, endPoint y: 50, distance: 11.6
click at [130, 111] on li "Família" at bounding box center [132, 111] width 35 height 19
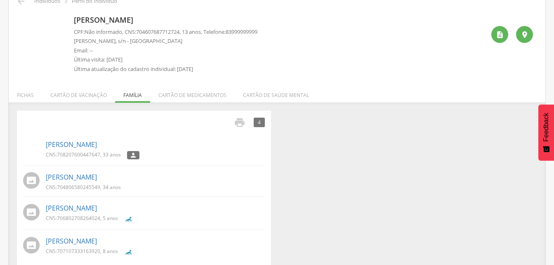
scroll to position [54, 0]
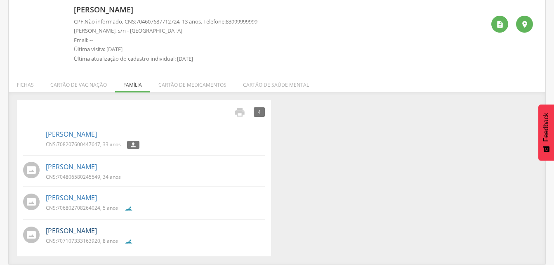
click at [78, 234] on link "[PERSON_NAME]" at bounding box center [71, 230] width 51 height 9
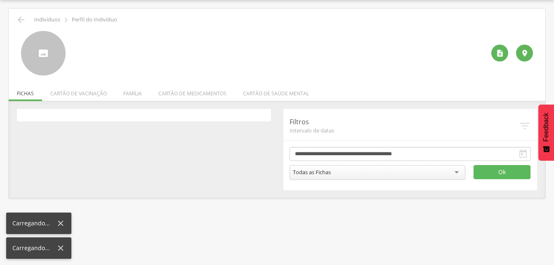
scroll to position [25, 0]
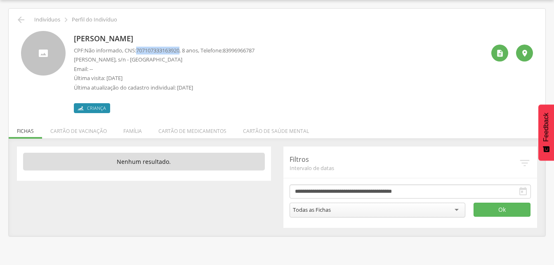
drag, startPoint x: 139, startPoint y: 50, endPoint x: 185, endPoint y: 49, distance: 45.4
click at [185, 49] on p "CPF: Não informado , CNS: [PHONE_NUMBER] , 8 anos, Telefone: [PHONE_NUMBER]" at bounding box center [164, 51] width 181 height 8
drag, startPoint x: 185, startPoint y: 49, endPoint x: 177, endPoint y: 50, distance: 7.4
click at [19, 20] on icon "" at bounding box center [21, 20] width 10 height 10
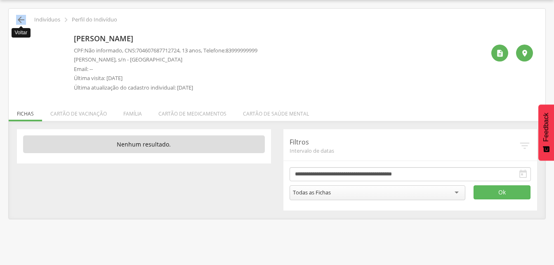
click at [21, 21] on icon "" at bounding box center [21, 20] width 10 height 10
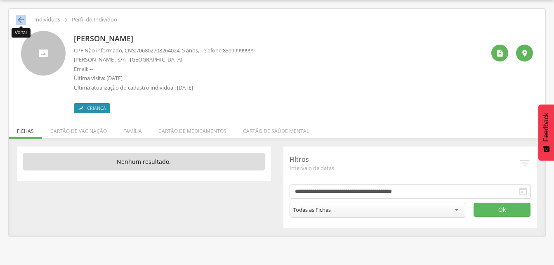
click at [19, 19] on icon "" at bounding box center [21, 20] width 10 height 10
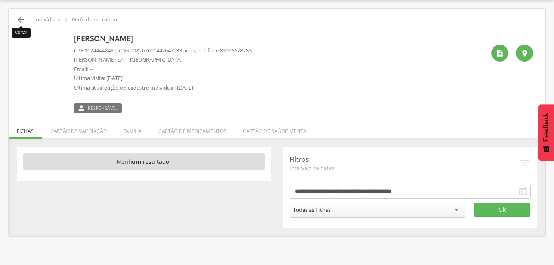
click at [24, 19] on icon "" at bounding box center [21, 20] width 10 height 10
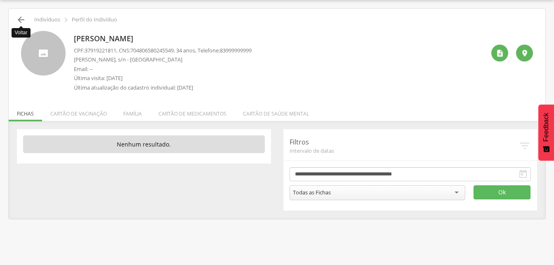
click at [21, 21] on icon "" at bounding box center [21, 20] width 10 height 10
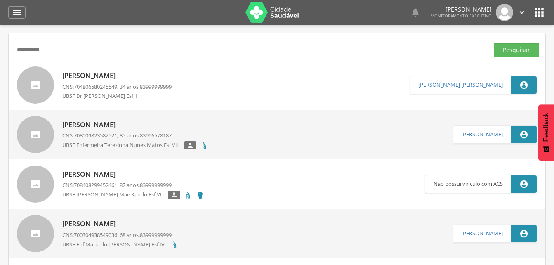
click at [71, 45] on input "**********" at bounding box center [250, 50] width 471 height 14
type input "*"
click at [513, 51] on button "Pesquisar" at bounding box center [516, 50] width 45 height 14
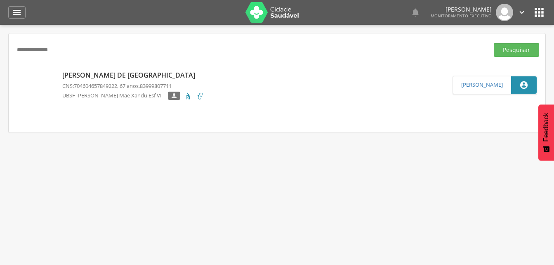
click at [106, 78] on p "[PERSON_NAME] de [GEOGRAPHIC_DATA]" at bounding box center [133, 75] width 142 height 9
click at [0, 0] on div "[PERSON_NAME] CPF: 37919221811 , CNS: [PHONE_NUMBER] , 34 anos, Telefone: 83999…" at bounding box center [0, 0] width 0 height 0
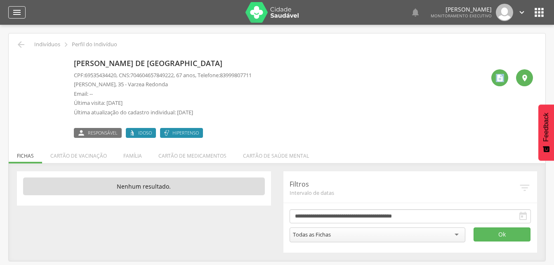
click at [17, 14] on icon "" at bounding box center [17, 12] width 10 height 10
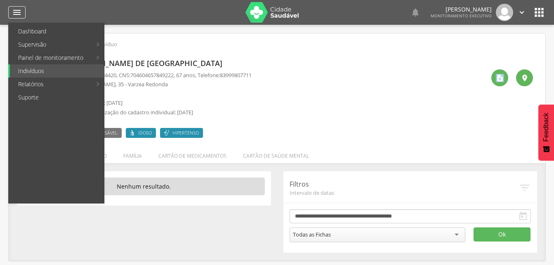
click at [17, 14] on icon "" at bounding box center [17, 12] width 10 height 10
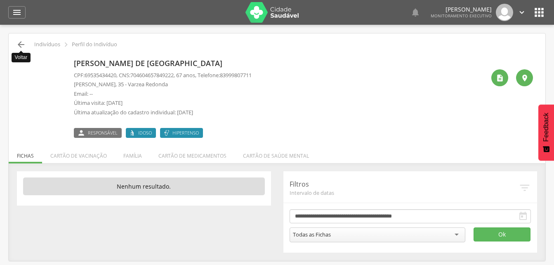
click at [22, 43] on icon "" at bounding box center [21, 45] width 10 height 10
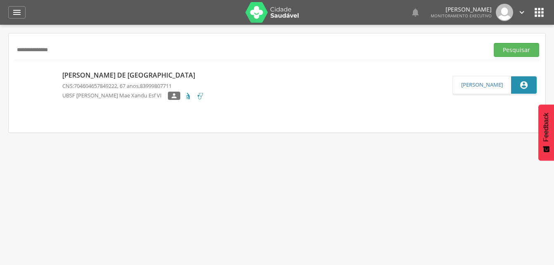
click at [73, 50] on input "**********" at bounding box center [250, 50] width 471 height 14
type input "*"
click at [511, 52] on button "Pesquisar" at bounding box center [516, 50] width 45 height 14
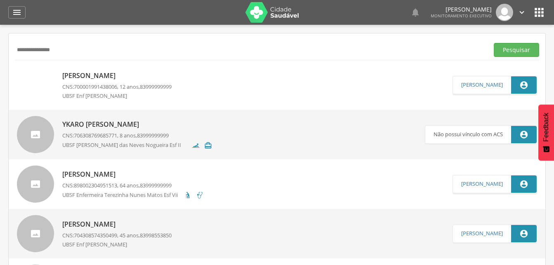
click at [109, 77] on p "[PERSON_NAME]" at bounding box center [116, 75] width 109 height 9
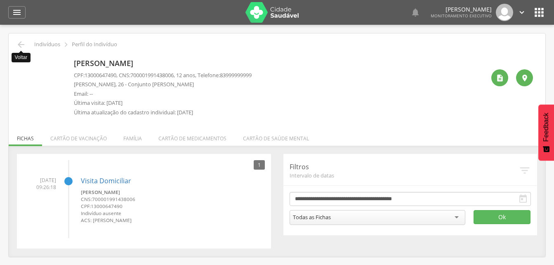
click at [22, 47] on icon "" at bounding box center [21, 45] width 10 height 10
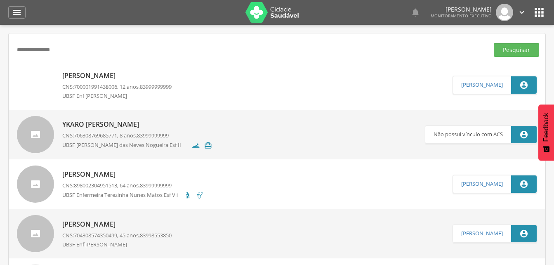
click at [73, 52] on input "**********" at bounding box center [250, 50] width 471 height 14
type input "*"
click at [519, 54] on button "Pesquisar" at bounding box center [516, 50] width 45 height 14
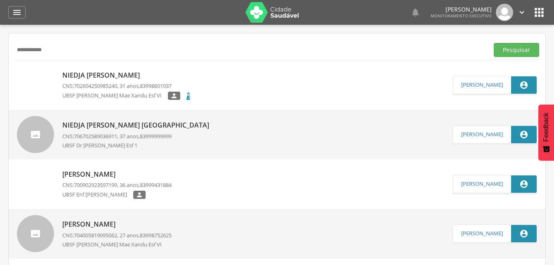
click at [121, 81] on div "[PERSON_NAME] Lisboa CNS: 702604250985240 , 31 anos, 83998601037 UBSF [PERSON_N…" at bounding box center [127, 85] width 130 height 34
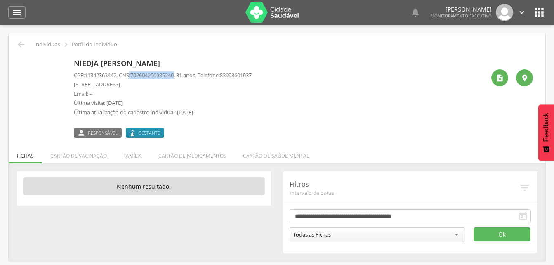
drag, startPoint x: 133, startPoint y: 75, endPoint x: 182, endPoint y: 75, distance: 48.3
click at [182, 75] on p "CPF: 11342363442 , CNS: [PHONE_NUMBER] , 31 anos, Telefone: [PHONE_NUMBER]" at bounding box center [163, 75] width 178 height 8
drag, startPoint x: 182, startPoint y: 75, endPoint x: 175, endPoint y: 76, distance: 6.7
click at [24, 46] on icon "" at bounding box center [21, 45] width 10 height 10
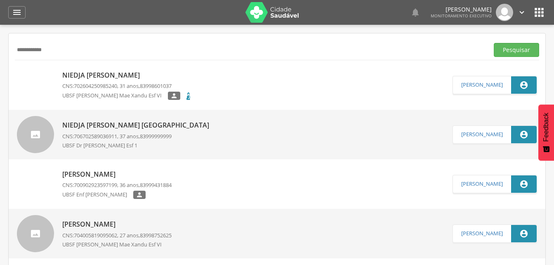
click at [69, 51] on input "**********" at bounding box center [250, 50] width 471 height 14
type input "*"
click at [509, 52] on button "Pesquisar" at bounding box center [516, 50] width 45 height 14
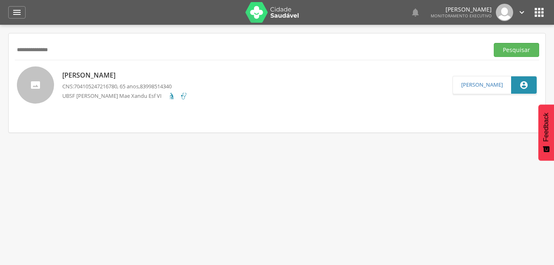
click at [122, 74] on p "[PERSON_NAME]" at bounding box center [124, 75] width 125 height 9
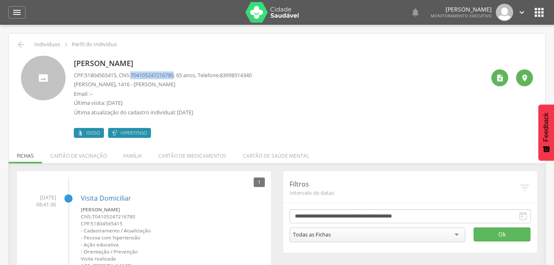
drag, startPoint x: 135, startPoint y: 73, endPoint x: 180, endPoint y: 74, distance: 45.8
click at [180, 74] on p "CPF: 51804565415 , CNS: [PHONE_NUMBER] , 65 anos, Telefone: [PHONE_NUMBER]" at bounding box center [163, 75] width 178 height 8
drag, startPoint x: 180, startPoint y: 74, endPoint x: 173, endPoint y: 76, distance: 7.7
click at [25, 45] on icon "" at bounding box center [21, 45] width 10 height 10
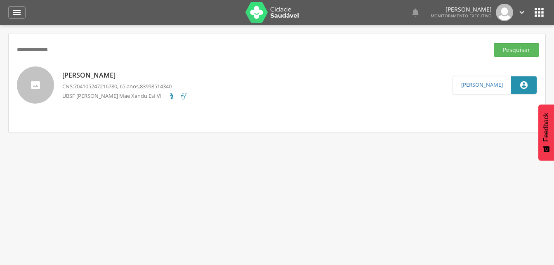
click at [71, 54] on input "**********" at bounding box center [250, 50] width 471 height 14
click at [21, 50] on input "**********" at bounding box center [250, 50] width 471 height 14
drag, startPoint x: 524, startPoint y: 52, endPoint x: 508, endPoint y: 57, distance: 16.7
click at [524, 52] on button "Pesquisar" at bounding box center [516, 50] width 45 height 14
click at [120, 78] on p "[PERSON_NAME]" at bounding box center [116, 75] width 109 height 9
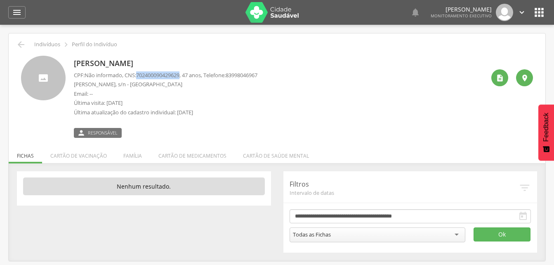
drag, startPoint x: 139, startPoint y: 75, endPoint x: 185, endPoint y: 75, distance: 46.2
click at [185, 75] on p "CPF: Não informado , CNS: [PHONE_NUMBER] , 47 anos, Telefone: [PHONE_NUMBER]" at bounding box center [166, 75] width 184 height 8
drag, startPoint x: 185, startPoint y: 75, endPoint x: 180, endPoint y: 75, distance: 5.0
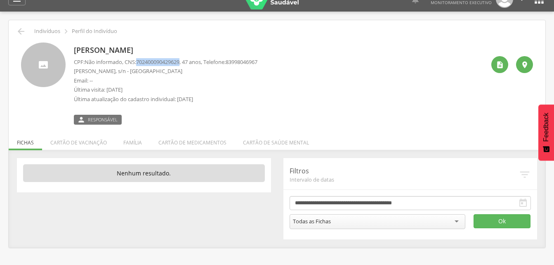
scroll to position [25, 0]
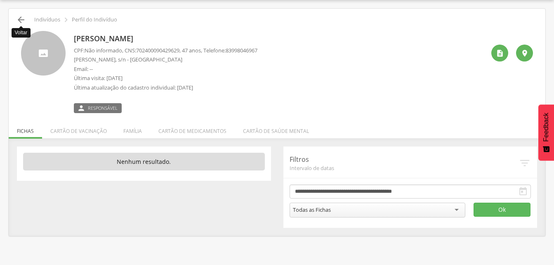
click at [24, 19] on icon "" at bounding box center [21, 20] width 10 height 10
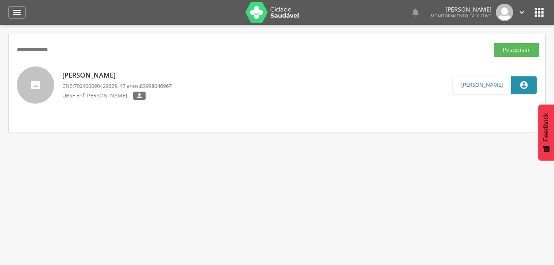
click at [71, 50] on input "**********" at bounding box center [250, 50] width 471 height 14
type input "*"
click at [510, 48] on button "Pesquisar" at bounding box center [516, 50] width 45 height 14
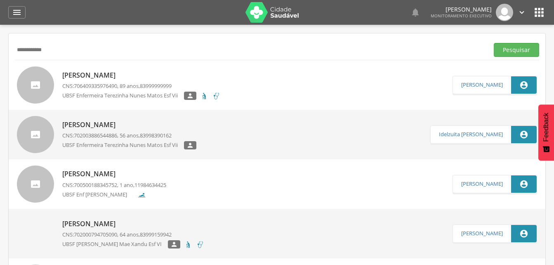
click at [97, 77] on p "[PERSON_NAME]" at bounding box center [141, 75] width 158 height 9
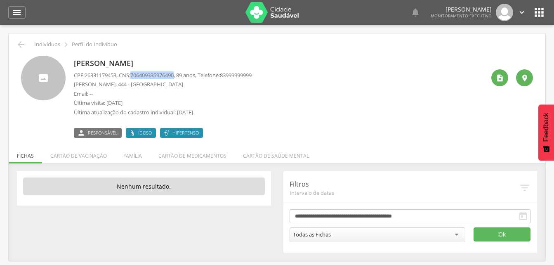
drag, startPoint x: 135, startPoint y: 75, endPoint x: 181, endPoint y: 75, distance: 46.6
click at [181, 75] on p "CPF: 26331179453 , CNS: [PHONE_NUMBER] , 89 anos, Telefone: [PHONE_NUMBER]" at bounding box center [163, 75] width 178 height 8
drag, startPoint x: 181, startPoint y: 75, endPoint x: 174, endPoint y: 75, distance: 7.0
click at [20, 43] on icon "" at bounding box center [21, 45] width 10 height 10
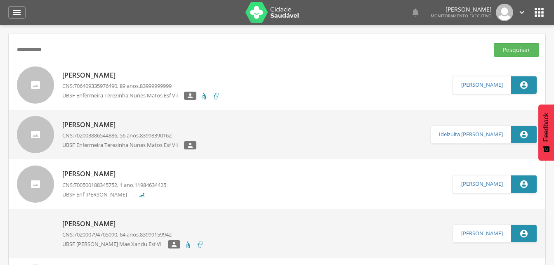
click at [62, 50] on input "**********" at bounding box center [250, 50] width 471 height 14
type input "*"
click at [496, 50] on button "Pesquisar" at bounding box center [516, 50] width 45 height 14
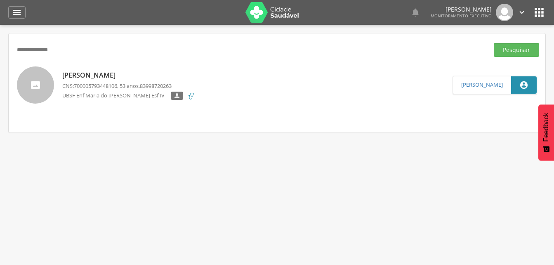
click at [88, 77] on p "[PERSON_NAME]" at bounding box center [128, 75] width 133 height 9
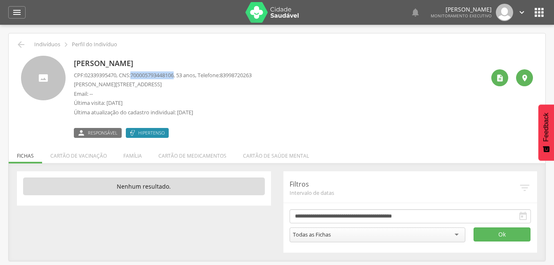
drag, startPoint x: 135, startPoint y: 73, endPoint x: 182, endPoint y: 73, distance: 46.6
click at [182, 73] on p "CPF: 02339395470 , CNS: [PHONE_NUMBER] , 53 anos, Telefone: [PHONE_NUMBER]" at bounding box center [163, 75] width 178 height 8
drag, startPoint x: 182, startPoint y: 73, endPoint x: 177, endPoint y: 75, distance: 5.1
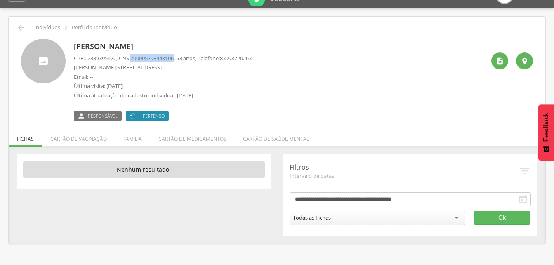
scroll to position [25, 0]
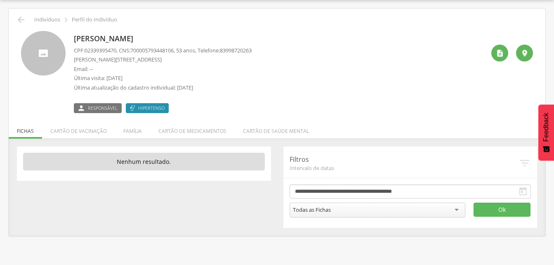
click at [232, 77] on p "Última visita: [DATE]" at bounding box center [163, 78] width 178 height 8
click at [132, 134] on li "Família" at bounding box center [132, 128] width 35 height 19
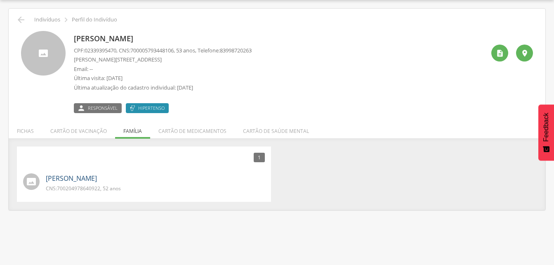
click at [63, 180] on link "[PERSON_NAME]" at bounding box center [71, 178] width 51 height 9
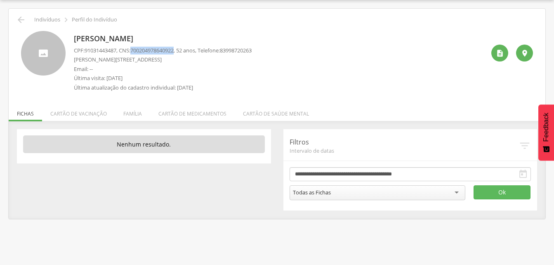
drag, startPoint x: 135, startPoint y: 48, endPoint x: 182, endPoint y: 50, distance: 46.6
click at [182, 50] on p "CPF: 91031443487 , CNS: [PHONE_NUMBER] , 52 anos, Telefone: [PHONE_NUMBER]" at bounding box center [163, 51] width 178 height 8
drag, startPoint x: 182, startPoint y: 50, endPoint x: 162, endPoint y: 51, distance: 19.5
click at [17, 19] on icon "" at bounding box center [21, 20] width 10 height 10
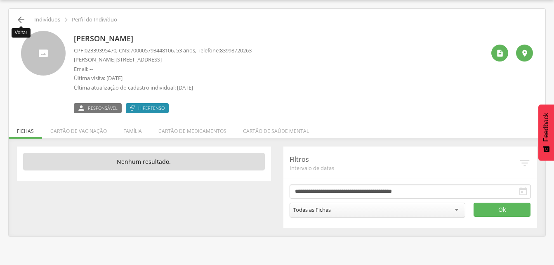
click at [20, 23] on icon "" at bounding box center [21, 20] width 10 height 10
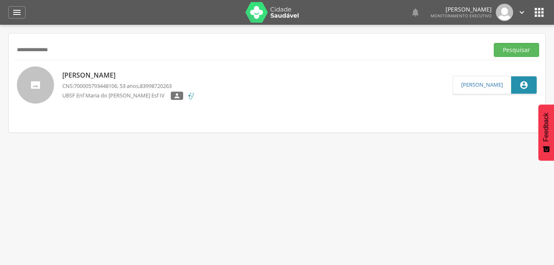
click at [68, 54] on input "**********" at bounding box center [250, 50] width 471 height 14
click at [47, 50] on input "**********" at bounding box center [250, 50] width 471 height 14
click at [515, 50] on button "Pesquisar" at bounding box center [516, 50] width 45 height 14
click at [106, 78] on p "[PERSON_NAME] [PERSON_NAME]" at bounding box center [118, 75] width 112 height 9
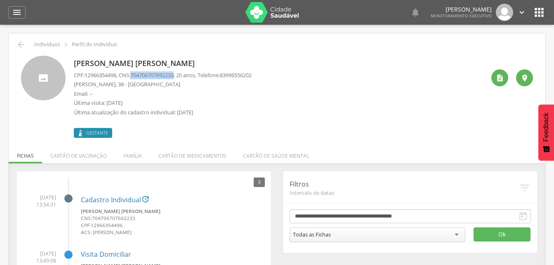
drag, startPoint x: 135, startPoint y: 73, endPoint x: 182, endPoint y: 79, distance: 47.4
click at [182, 79] on p "CPF: 12966354496 , CNS: [PHONE_NUMBER] , 20 anos, Telefone: [PHONE_NUMBER]" at bounding box center [163, 75] width 178 height 8
drag, startPoint x: 182, startPoint y: 79, endPoint x: 170, endPoint y: 77, distance: 11.7
click at [19, 45] on icon "" at bounding box center [21, 45] width 10 height 10
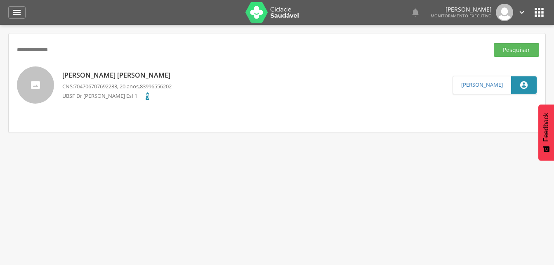
click at [81, 50] on input "**********" at bounding box center [250, 50] width 471 height 14
type input "*"
type input "**********"
drag, startPoint x: 518, startPoint y: 53, endPoint x: 463, endPoint y: 59, distance: 55.2
click at [518, 53] on button "Pesquisar" at bounding box center [516, 50] width 45 height 14
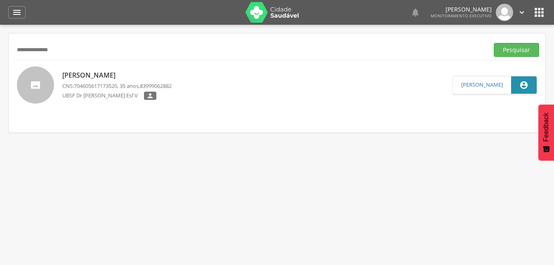
click at [118, 75] on p "[PERSON_NAME]" at bounding box center [116, 75] width 109 height 9
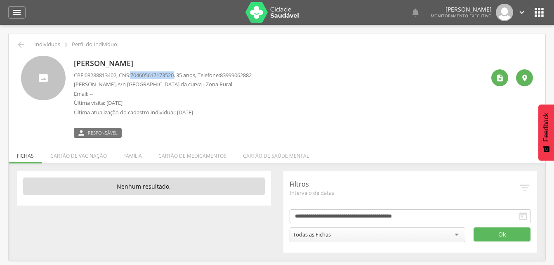
drag, startPoint x: 135, startPoint y: 74, endPoint x: 180, endPoint y: 74, distance: 45.0
click at [174, 74] on span "704605617173520" at bounding box center [151, 74] width 43 height 7
drag, startPoint x: 180, startPoint y: 74, endPoint x: 175, endPoint y: 75, distance: 5.4
click at [19, 15] on icon "" at bounding box center [17, 12] width 10 height 10
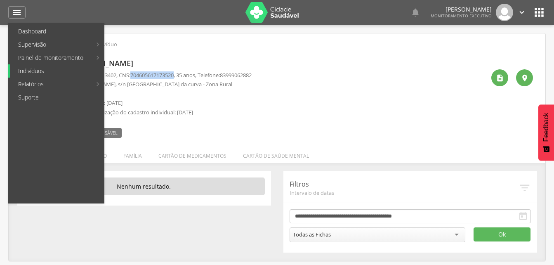
click at [34, 70] on link "Indivíduos" at bounding box center [57, 70] width 94 height 13
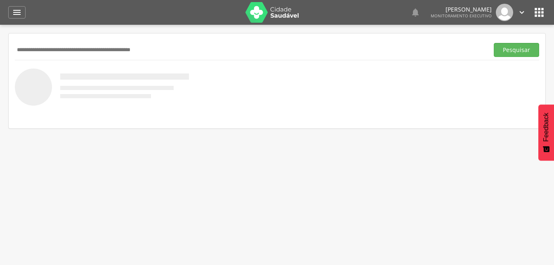
click at [26, 53] on input "text" at bounding box center [250, 50] width 471 height 14
click at [506, 50] on button "Pesquisar" at bounding box center [516, 50] width 45 height 14
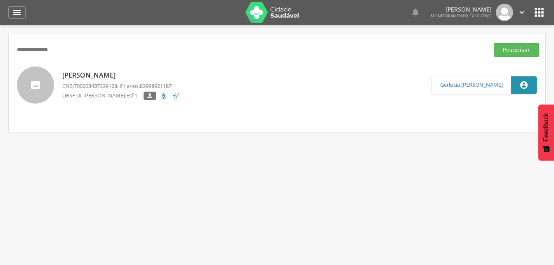
click at [83, 77] on p "[PERSON_NAME]" at bounding box center [121, 75] width 118 height 9
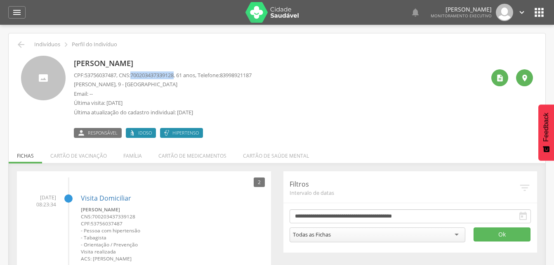
drag, startPoint x: 134, startPoint y: 74, endPoint x: 180, endPoint y: 73, distance: 46.6
click at [180, 73] on p "CPF: 53756037487 , CNS: [PHONE_NUMBER] , 61 anos, Telefone: [PHONE_NUMBER]" at bounding box center [163, 75] width 178 height 8
drag, startPoint x: 180, startPoint y: 73, endPoint x: 170, endPoint y: 77, distance: 11.4
click at [137, 154] on li "Família" at bounding box center [132, 153] width 35 height 19
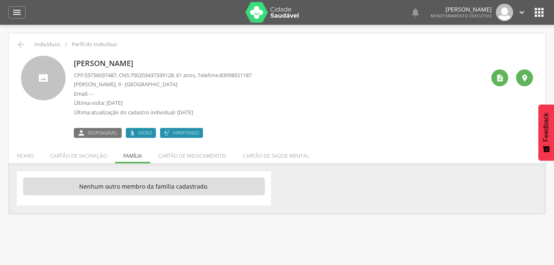
click at [137, 158] on ul "Fichas Cartão de vacinação Família Cartão de medicamentos Cartão de saúde mental" at bounding box center [277, 155] width 537 height 7
drag, startPoint x: 21, startPoint y: 42, endPoint x: 27, endPoint y: 42, distance: 5.8
click at [21, 42] on icon "" at bounding box center [21, 45] width 10 height 10
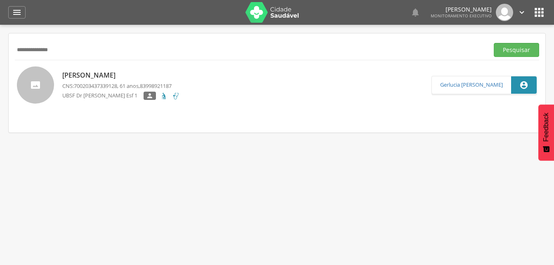
click at [68, 49] on input "**********" at bounding box center [250, 50] width 471 height 14
type input "*"
click at [503, 50] on button "Pesquisar" at bounding box center [516, 50] width 45 height 14
click at [119, 75] on p "[PERSON_NAME]" at bounding box center [116, 75] width 109 height 9
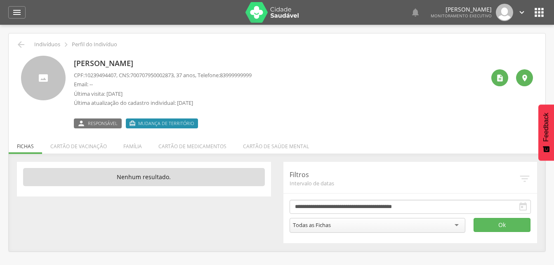
scroll to position [25, 0]
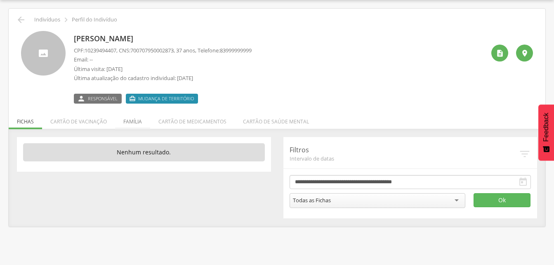
click at [133, 123] on li "Família" at bounding box center [132, 119] width 35 height 19
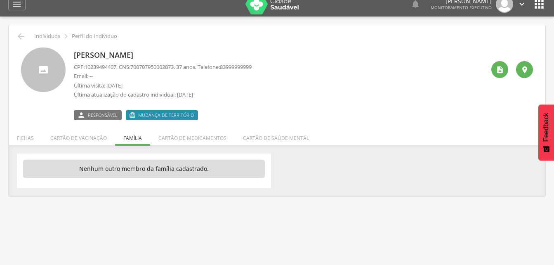
scroll to position [0, 0]
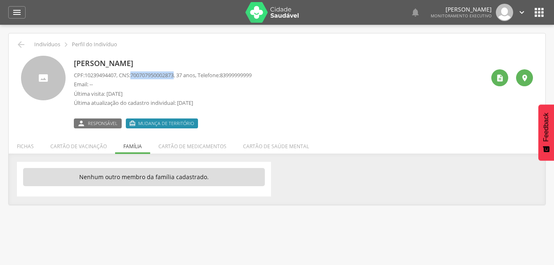
drag, startPoint x: 135, startPoint y: 75, endPoint x: 182, endPoint y: 77, distance: 47.1
click at [182, 77] on p "CPF: 10239494407 , CNS: [PHONE_NUMBER] , 37 anos, Telefone: [PHONE_NUMBER]" at bounding box center [163, 75] width 178 height 8
drag, startPoint x: 182, startPoint y: 77, endPoint x: 174, endPoint y: 77, distance: 7.8
click at [21, 47] on icon "" at bounding box center [21, 45] width 10 height 10
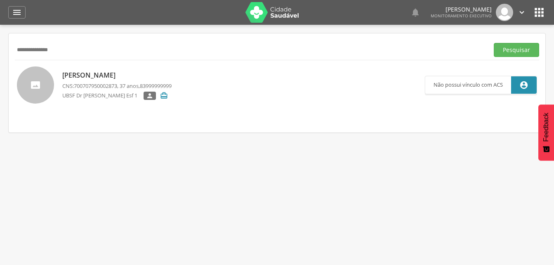
click at [71, 53] on input "**********" at bounding box center [250, 50] width 471 height 14
type input "*"
drag, startPoint x: 510, startPoint y: 49, endPoint x: 305, endPoint y: 86, distance: 208.1
click at [508, 50] on button "Pesquisar" at bounding box center [516, 50] width 45 height 14
click at [97, 76] on p "[PERSON_NAME]" at bounding box center [135, 75] width 146 height 9
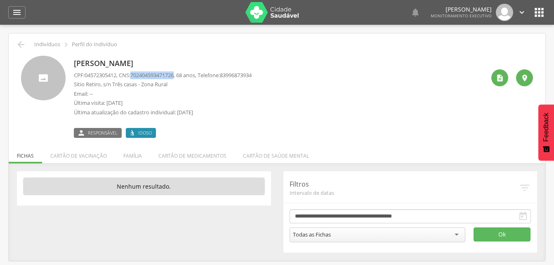
drag, startPoint x: 136, startPoint y: 74, endPoint x: 181, endPoint y: 76, distance: 44.6
click at [174, 76] on span "702404593471726" at bounding box center [151, 74] width 43 height 7
drag, startPoint x: 181, startPoint y: 76, endPoint x: 161, endPoint y: 76, distance: 19.8
click at [19, 45] on icon "" at bounding box center [21, 45] width 10 height 10
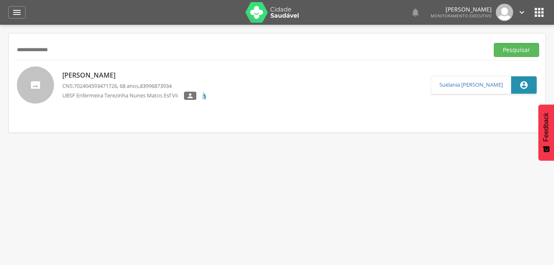
click at [76, 54] on input "**********" at bounding box center [250, 50] width 471 height 14
type input "*"
click at [35, 53] on input "text" at bounding box center [250, 50] width 471 height 14
click at [24, 49] on input "text" at bounding box center [250, 50] width 471 height 14
click at [21, 13] on icon "" at bounding box center [17, 12] width 10 height 10
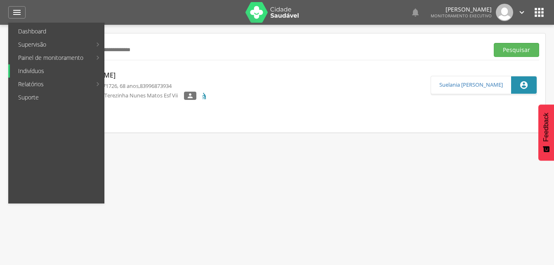
click at [28, 70] on link "Indivíduos" at bounding box center [57, 70] width 94 height 13
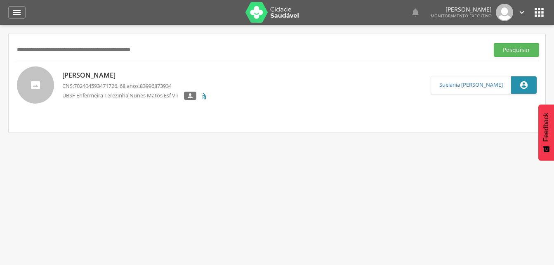
click at [19, 51] on input "text" at bounding box center [250, 50] width 471 height 14
drag, startPoint x: 510, startPoint y: 53, endPoint x: 335, endPoint y: 85, distance: 178.0
click at [510, 52] on button "Pesquisar" at bounding box center [516, 50] width 45 height 14
click at [116, 79] on p "[PERSON_NAME]" at bounding box center [127, 75] width 130 height 9
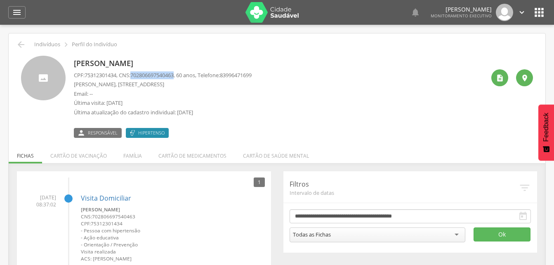
drag, startPoint x: 134, startPoint y: 73, endPoint x: 180, endPoint y: 73, distance: 46.2
click at [180, 73] on p "CPF: 75312301434 , CNS: [PHONE_NUMBER] , 60 anos, Telefone: [PHONE_NUMBER]" at bounding box center [163, 75] width 178 height 8
drag, startPoint x: 180, startPoint y: 73, endPoint x: 175, endPoint y: 73, distance: 5.0
click at [24, 45] on icon "" at bounding box center [21, 45] width 10 height 10
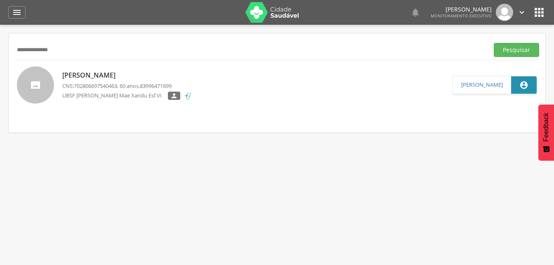
click at [77, 50] on input "**********" at bounding box center [250, 50] width 471 height 14
type input "*"
click at [509, 50] on button "Pesquisar" at bounding box center [516, 50] width 45 height 14
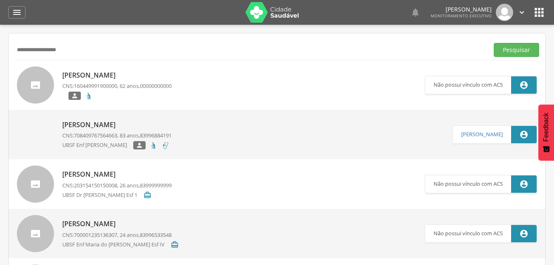
click at [82, 52] on input "**********" at bounding box center [250, 50] width 471 height 14
click at [31, 50] on input "**********" at bounding box center [250, 50] width 471 height 14
click at [42, 49] on input "********" at bounding box center [250, 50] width 471 height 14
type input "**********"
drag, startPoint x: 505, startPoint y: 50, endPoint x: 201, endPoint y: 89, distance: 305.8
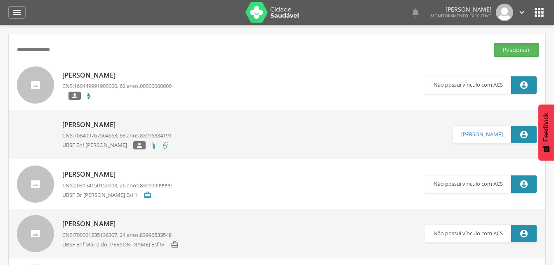
click at [503, 51] on button "Pesquisar" at bounding box center [516, 50] width 45 height 14
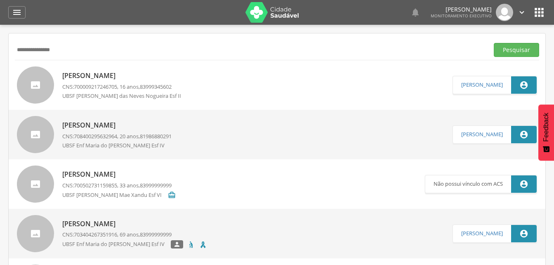
click at [136, 125] on p "[PERSON_NAME]" at bounding box center [116, 124] width 109 height 9
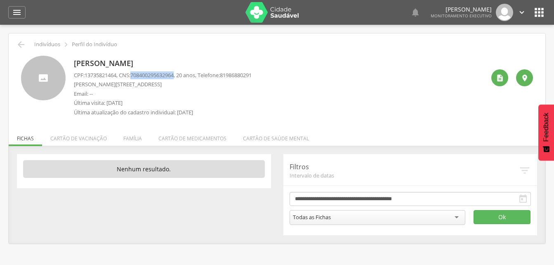
drag, startPoint x: 134, startPoint y: 73, endPoint x: 181, endPoint y: 77, distance: 47.6
click at [181, 77] on p "CPF: 13735821464 , CNS: [PHONE_NUMBER] , 20 anos, Telefone: [PHONE_NUMBER]" at bounding box center [163, 75] width 178 height 8
drag, startPoint x: 181, startPoint y: 77, endPoint x: 167, endPoint y: 74, distance: 14.3
